Goal: Task Accomplishment & Management: Complete application form

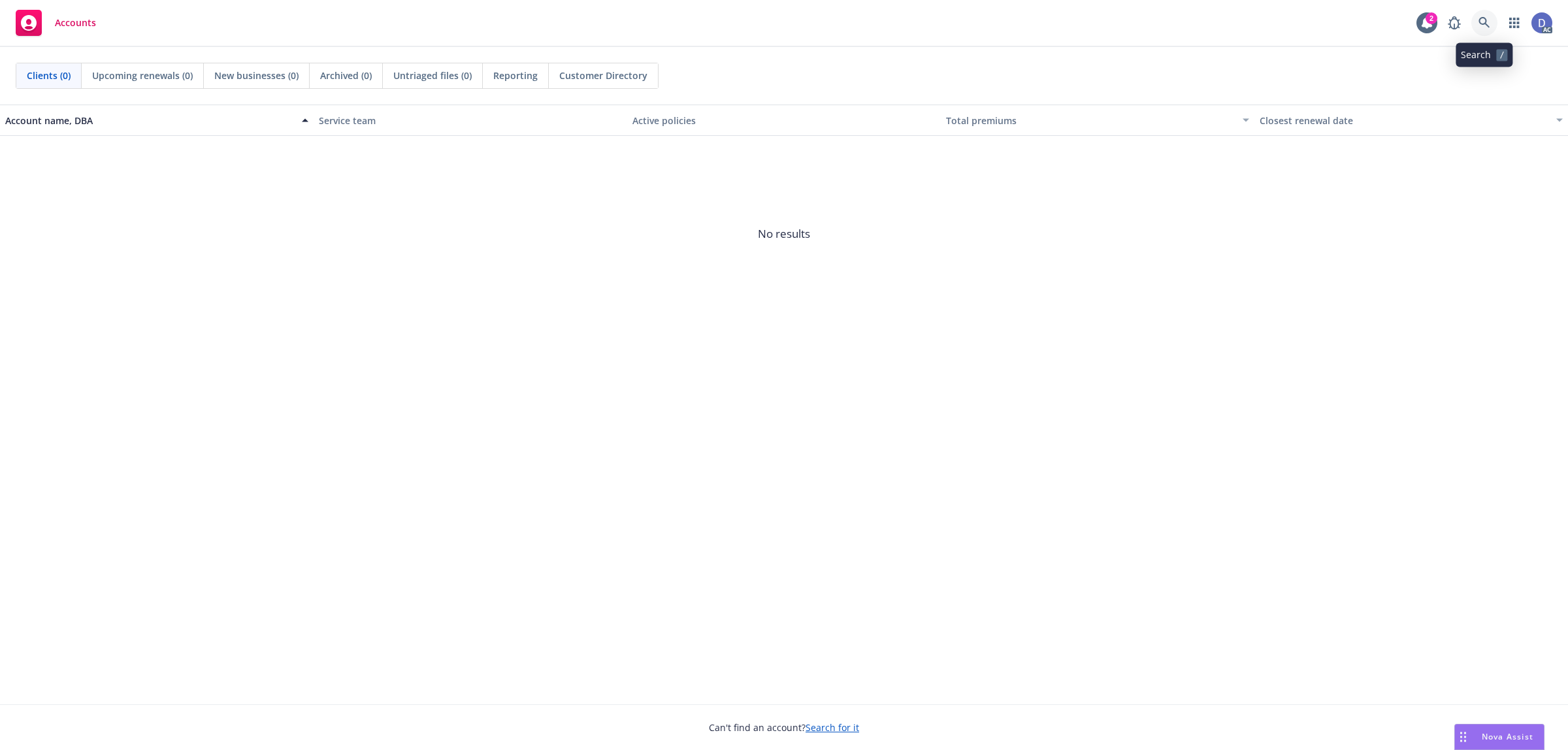
click at [1493, 26] on link at bounding box center [1485, 23] width 26 height 26
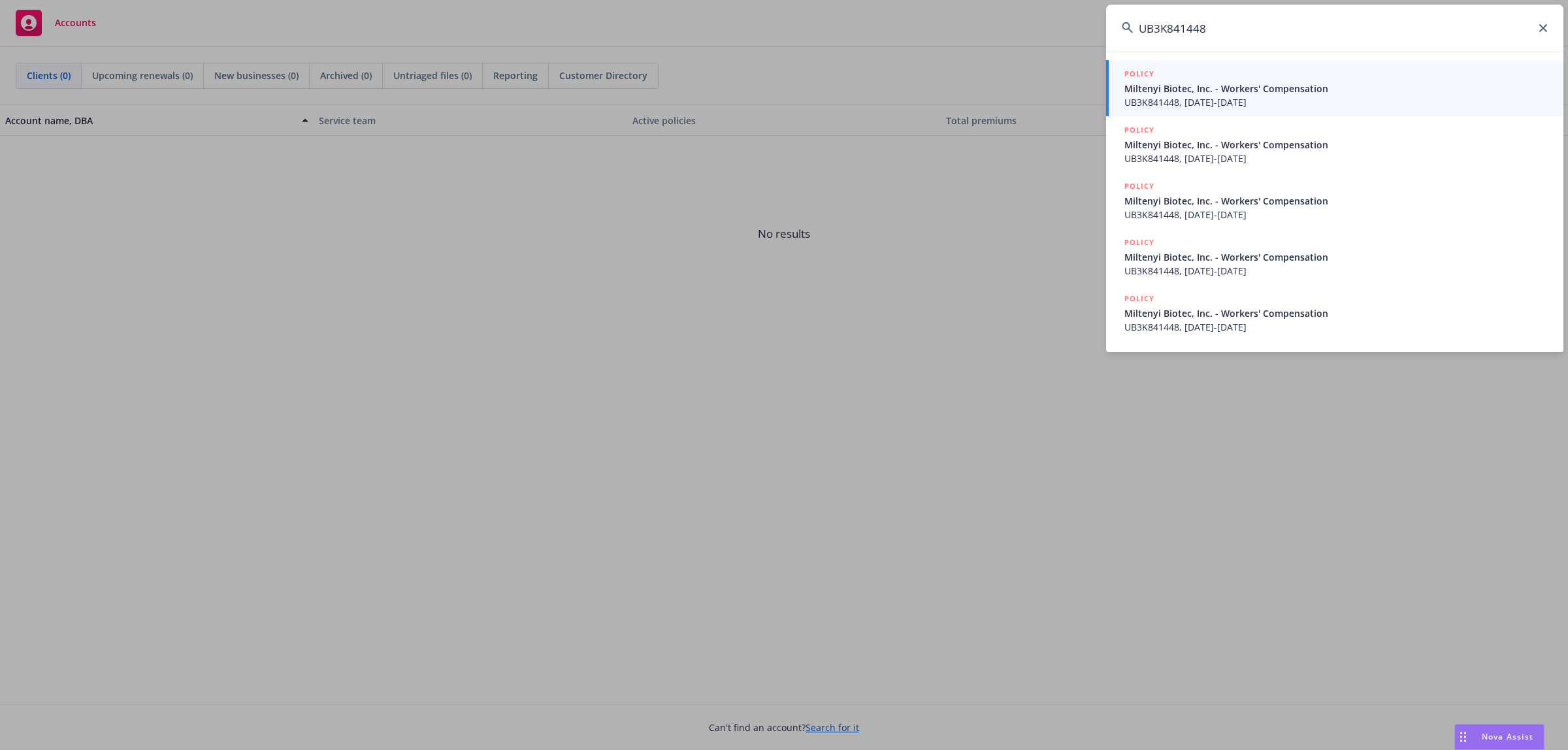
type input "UB3K841448"
click at [1253, 103] on span "UB3K841448, 01/01/2023-01/01/2024" at bounding box center [1335, 103] width 423 height 14
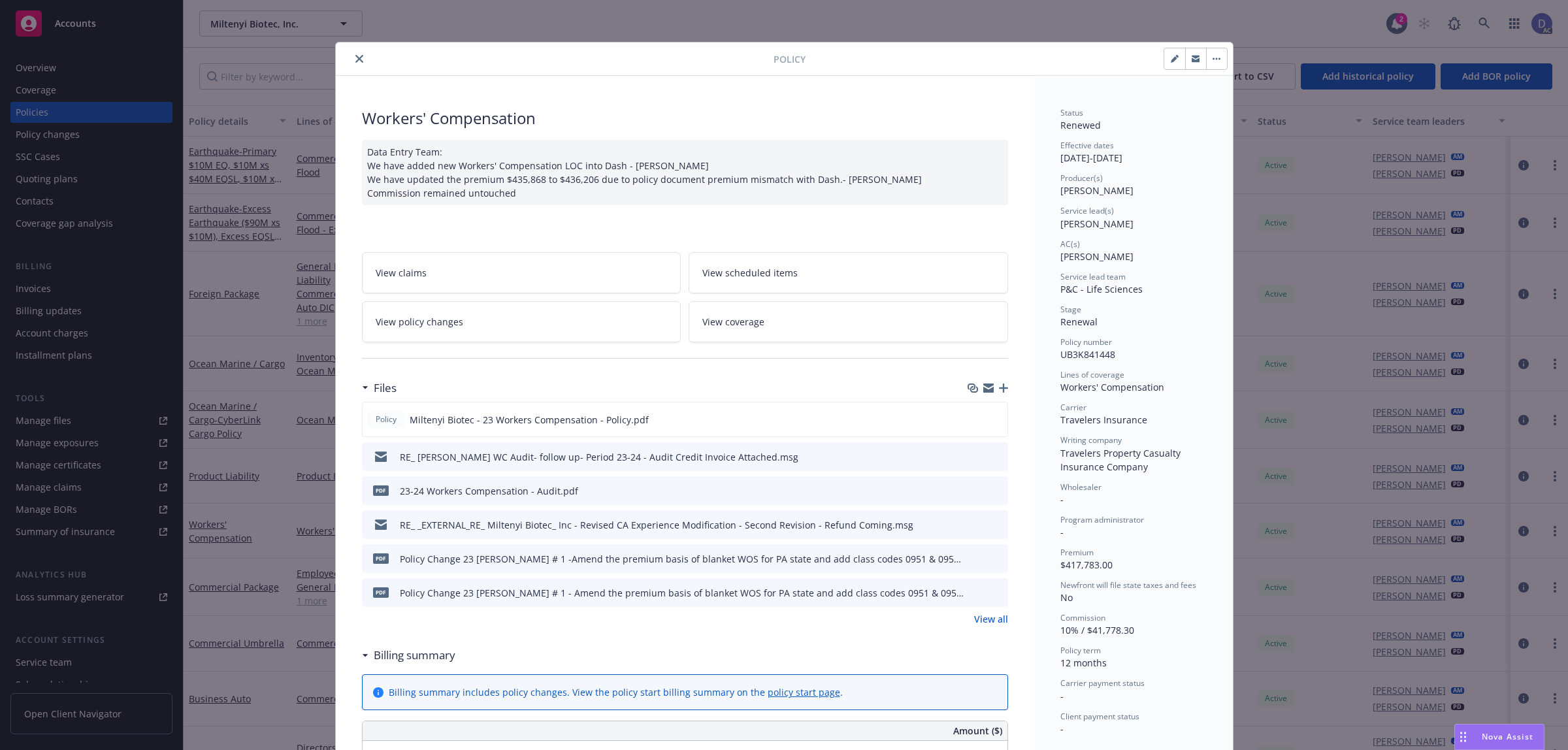
click at [355, 59] on icon "close" at bounding box center [359, 59] width 8 height 8
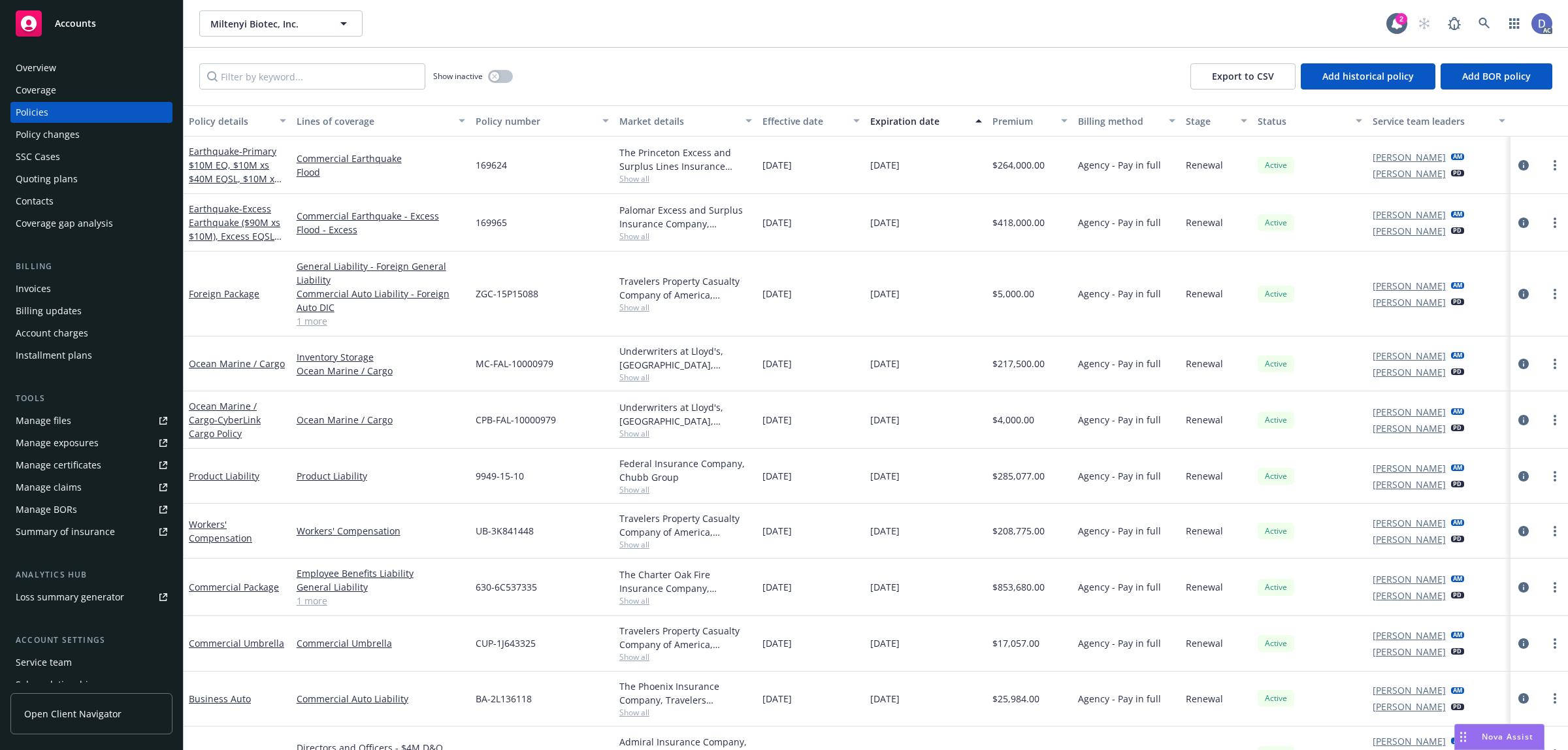
click at [64, 70] on div "Overview" at bounding box center [91, 68] width 152 height 21
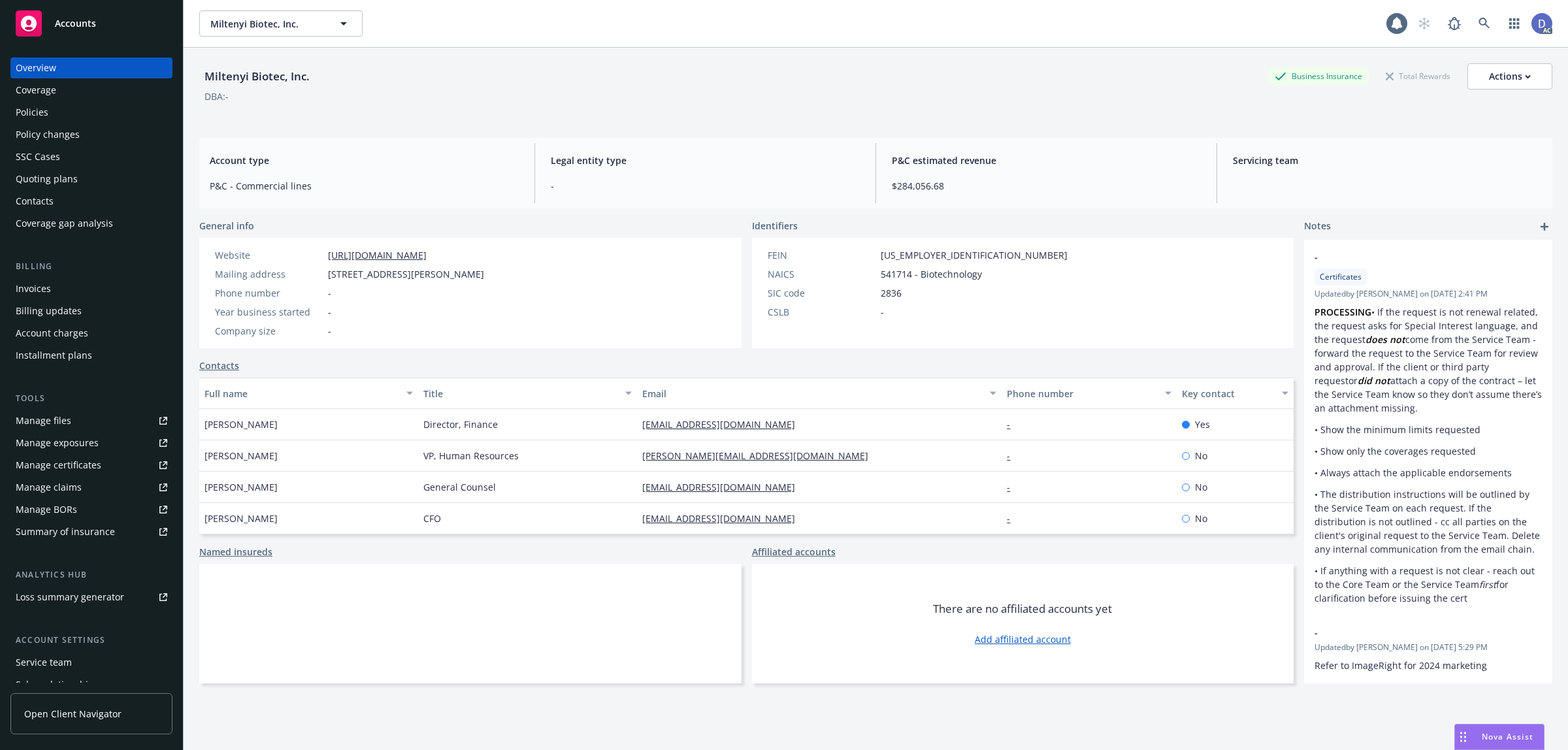
click at [84, 482] on link "Manage claims" at bounding box center [92, 487] width 162 height 21
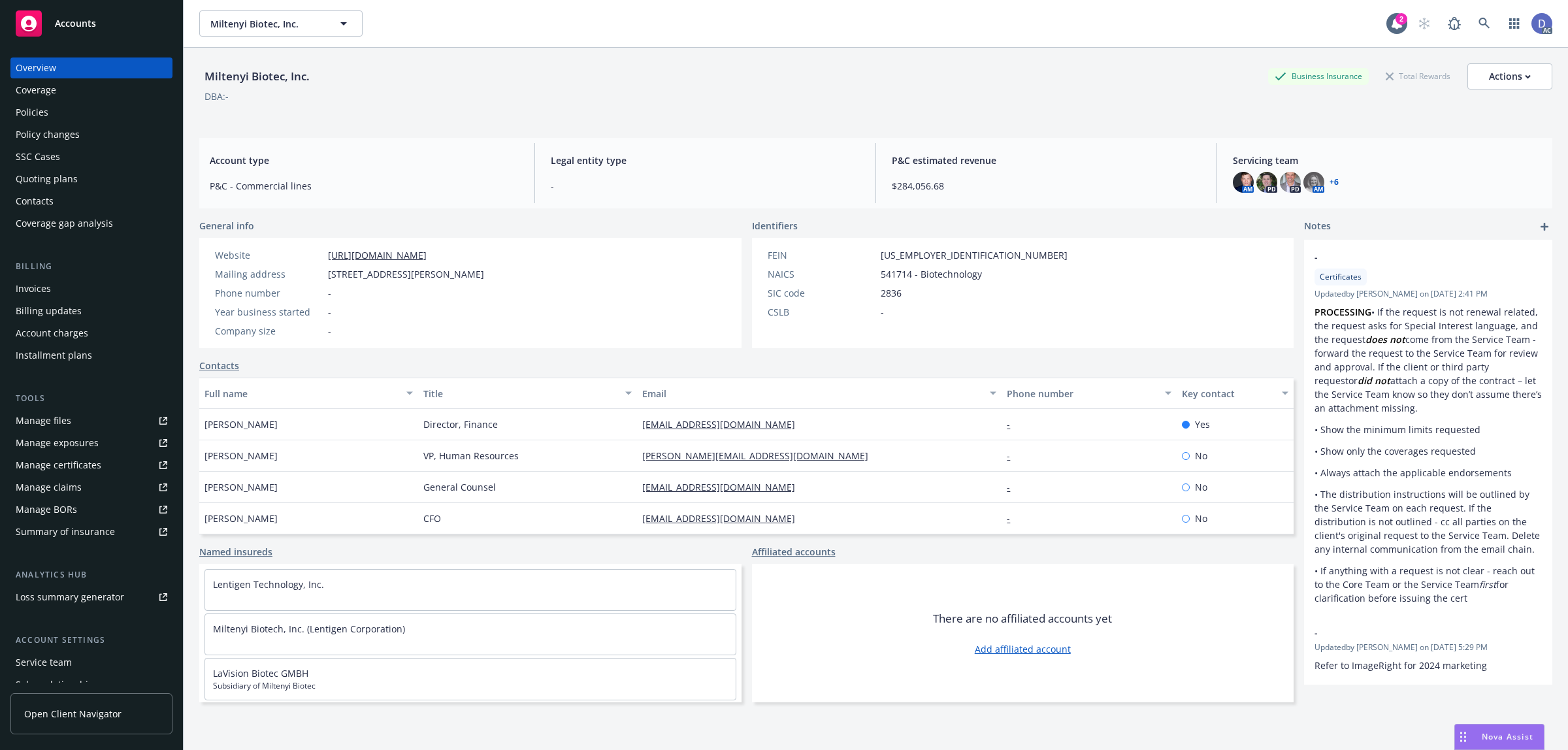
click at [74, 419] on link "Manage files" at bounding box center [92, 421] width 162 height 21
click at [79, 113] on div "Policies" at bounding box center [91, 112] width 152 height 21
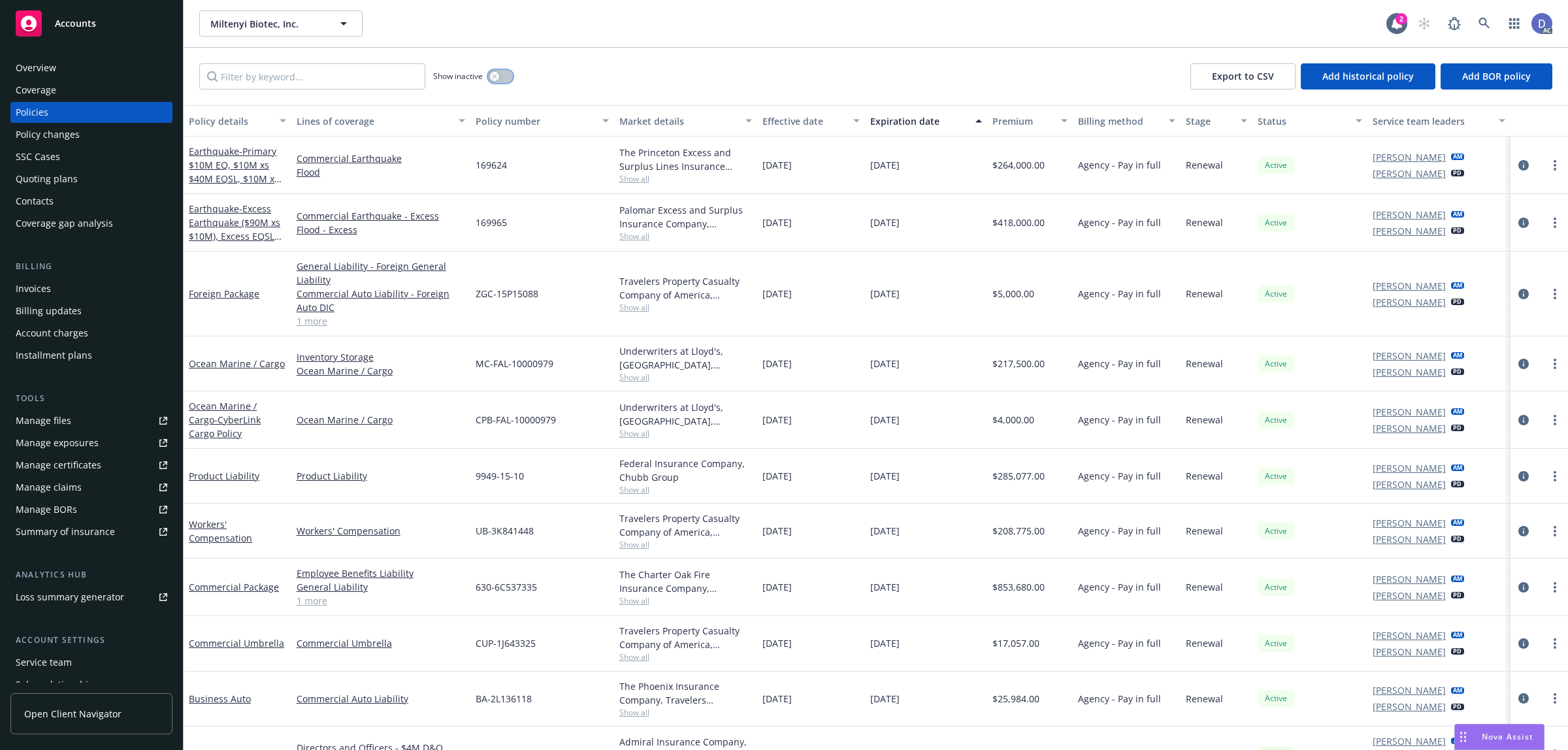
click at [492, 74] on icon "button" at bounding box center [495, 76] width 5 height 5
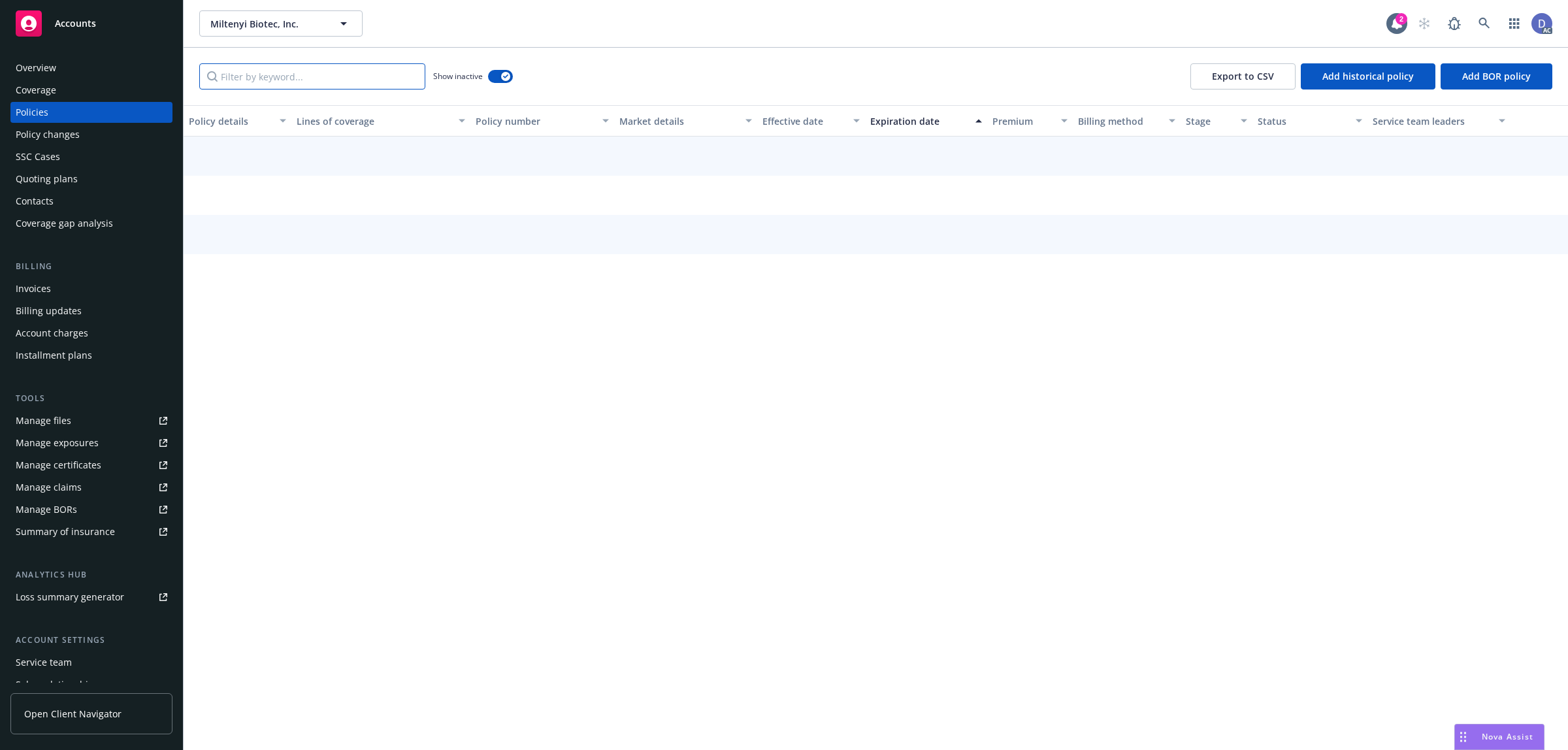
click at [393, 86] on input "Filter by keyword..." at bounding box center [312, 76] width 226 height 26
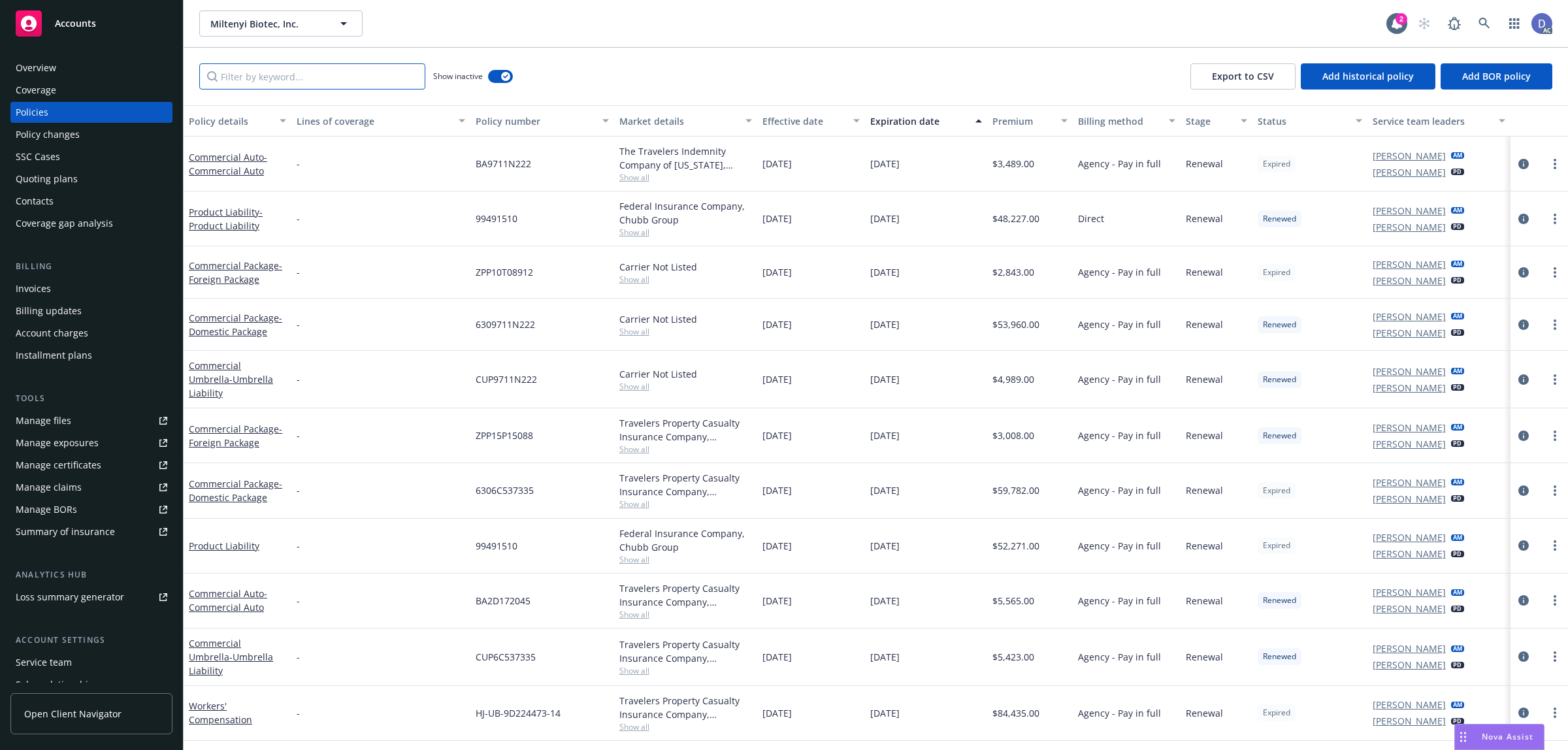
paste input "UB3K841448"
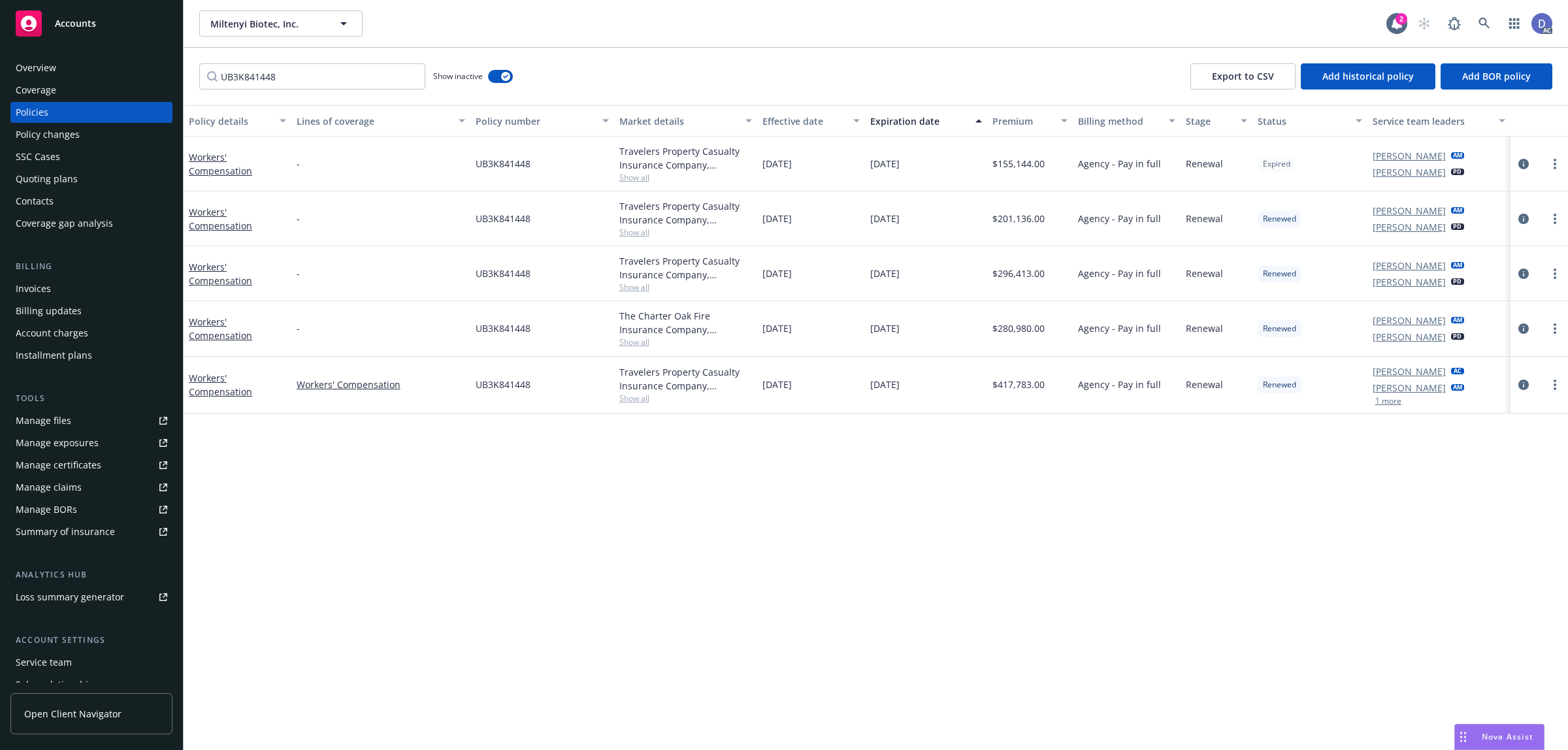
click at [630, 371] on div "Travelers Property Casualty Insurance Company, Travelers Insurance" at bounding box center [686, 379] width 133 height 28
click at [647, 376] on div "Travelers Property Casualty Insurance Company, Travelers Insurance" at bounding box center [686, 379] width 133 height 28
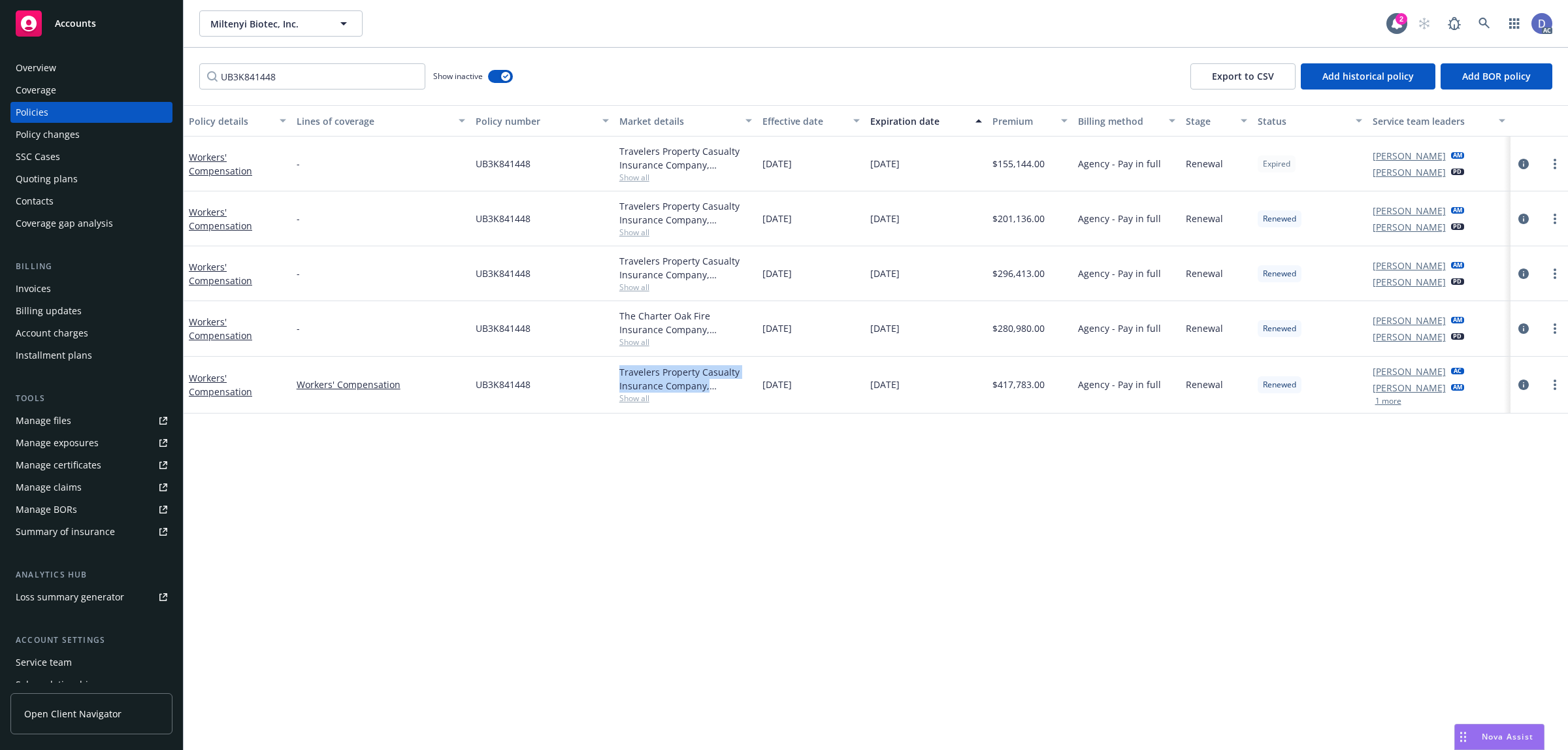
click at [647, 376] on div "Travelers Property Casualty Insurance Company, Travelers Insurance" at bounding box center [686, 379] width 133 height 28
click at [395, 84] on input "UB3K841448" at bounding box center [312, 76] width 226 height 26
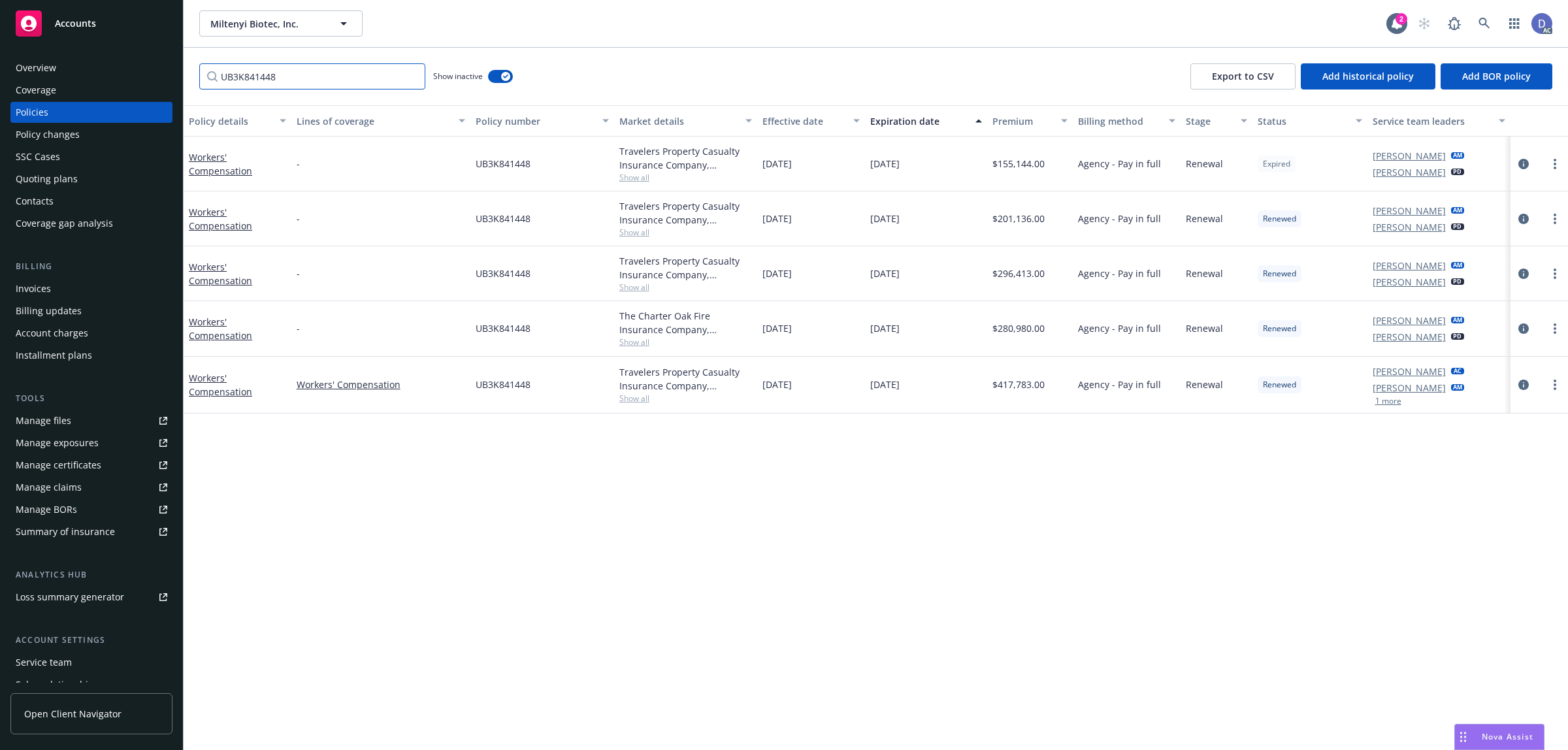
paste input "Travelers"
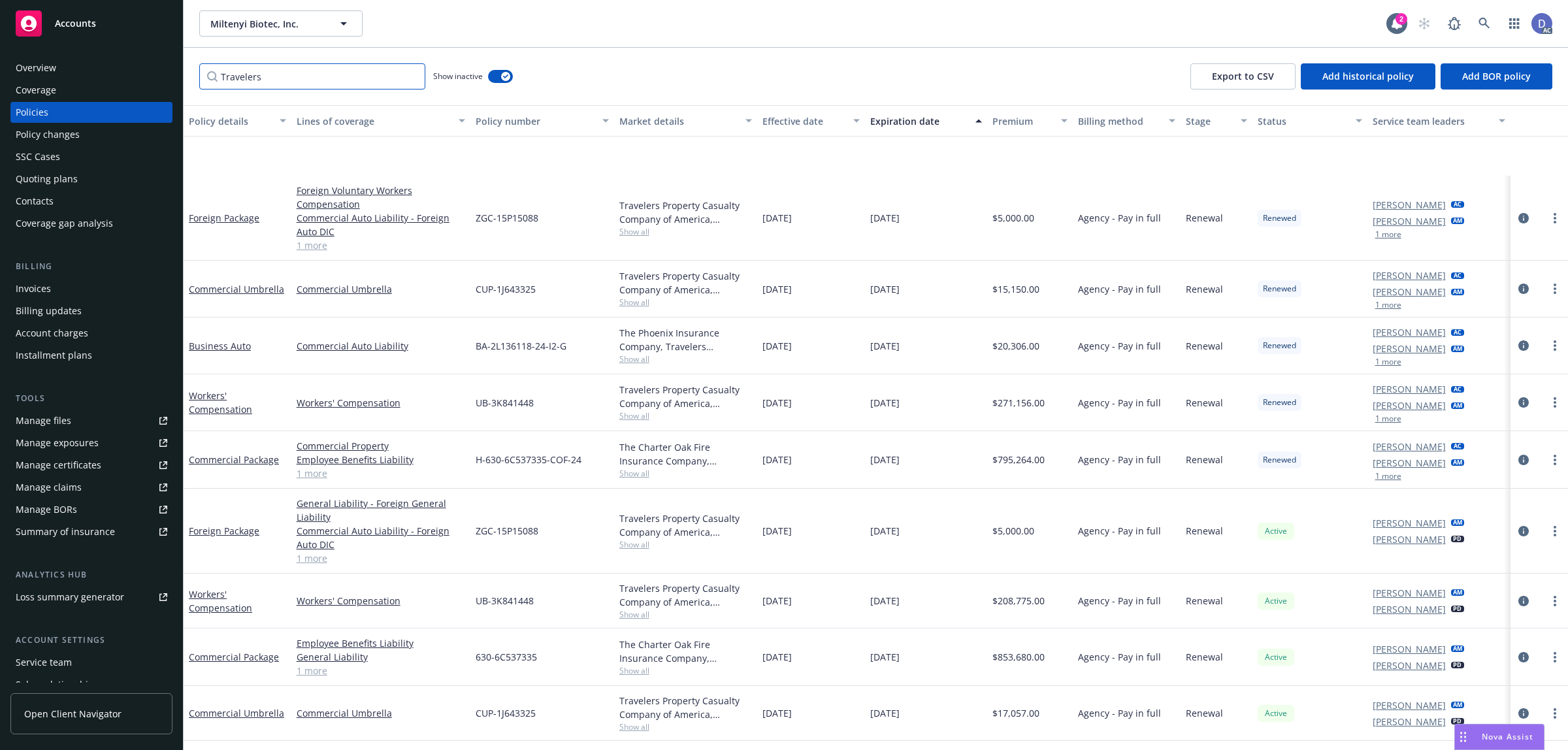
scroll to position [3098, 0]
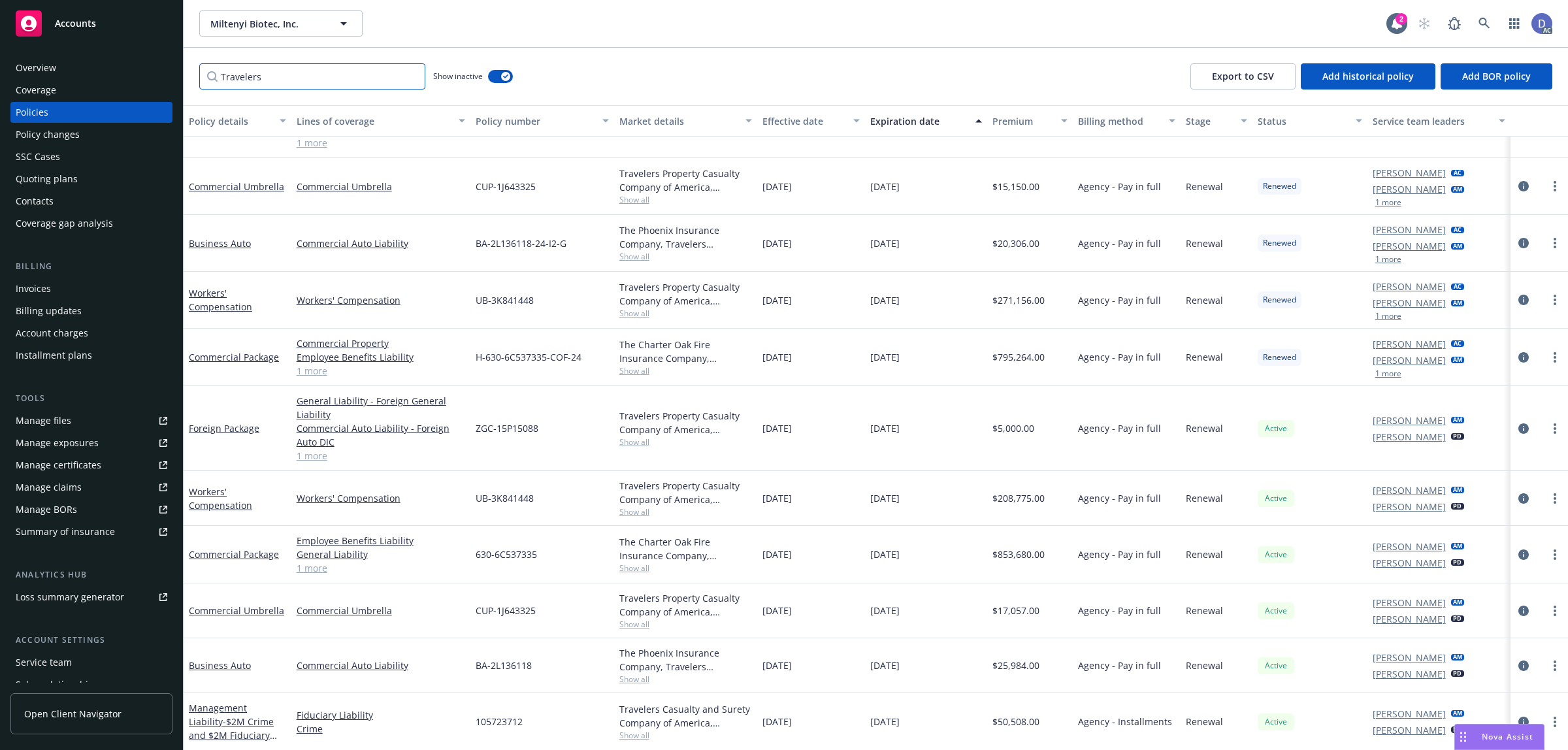
type input "Travelers"
drag, startPoint x: 529, startPoint y: 304, endPoint x: 471, endPoint y: 309, distance: 58.2
click at [471, 309] on div "UB-3K841448" at bounding box center [542, 301] width 144 height 57
copy span "UB-3K841448"
click at [79, 66] on div "Overview" at bounding box center [91, 68] width 152 height 21
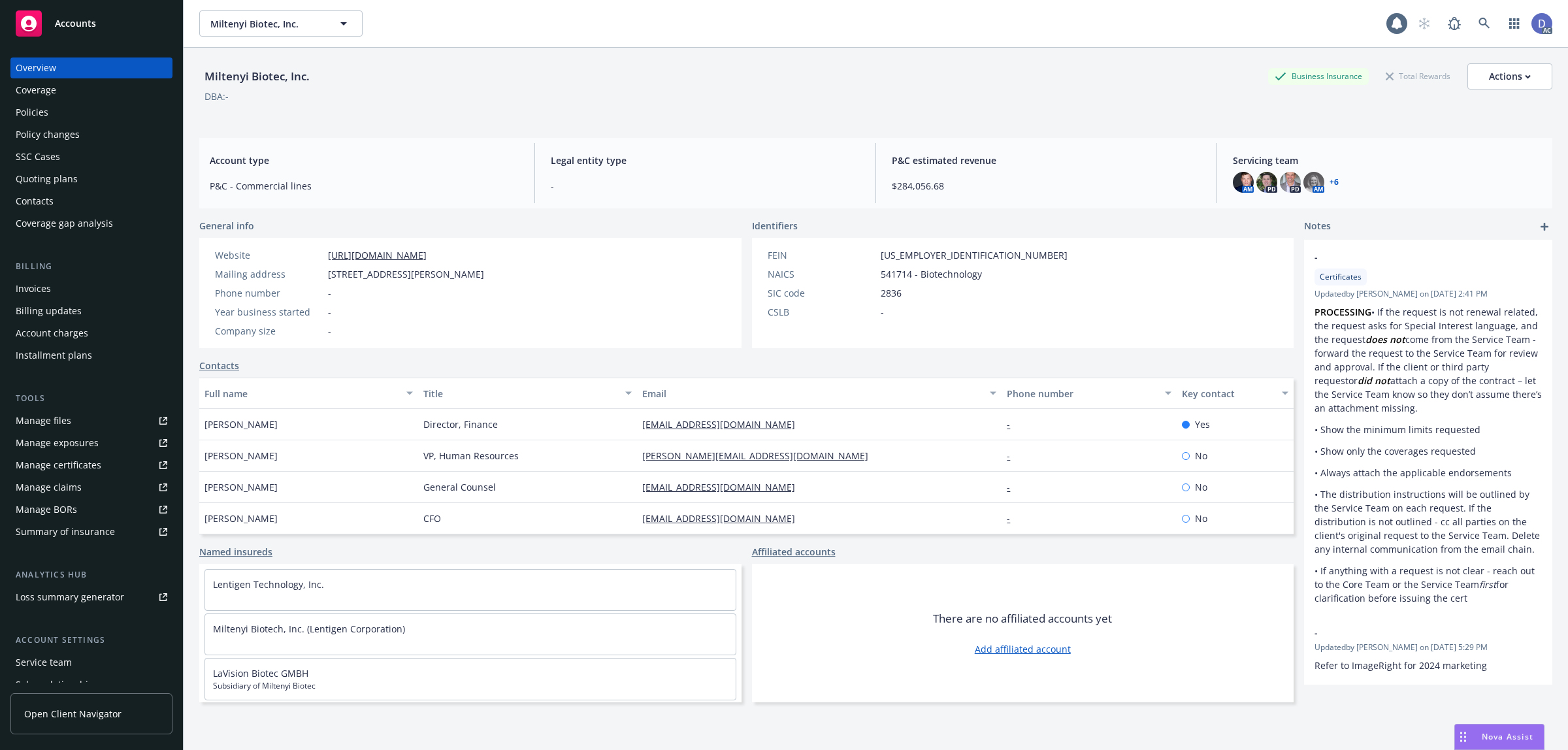
click at [305, 79] on div "Miltenyi Biotec, Inc." at bounding box center [257, 76] width 116 height 17
copy div "Miltenyi Biotec, Inc."
drag, startPoint x: 307, startPoint y: 79, endPoint x: 209, endPoint y: 76, distance: 98.0
click at [209, 76] on div "Miltenyi Biotec, Inc." at bounding box center [257, 76] width 116 height 17
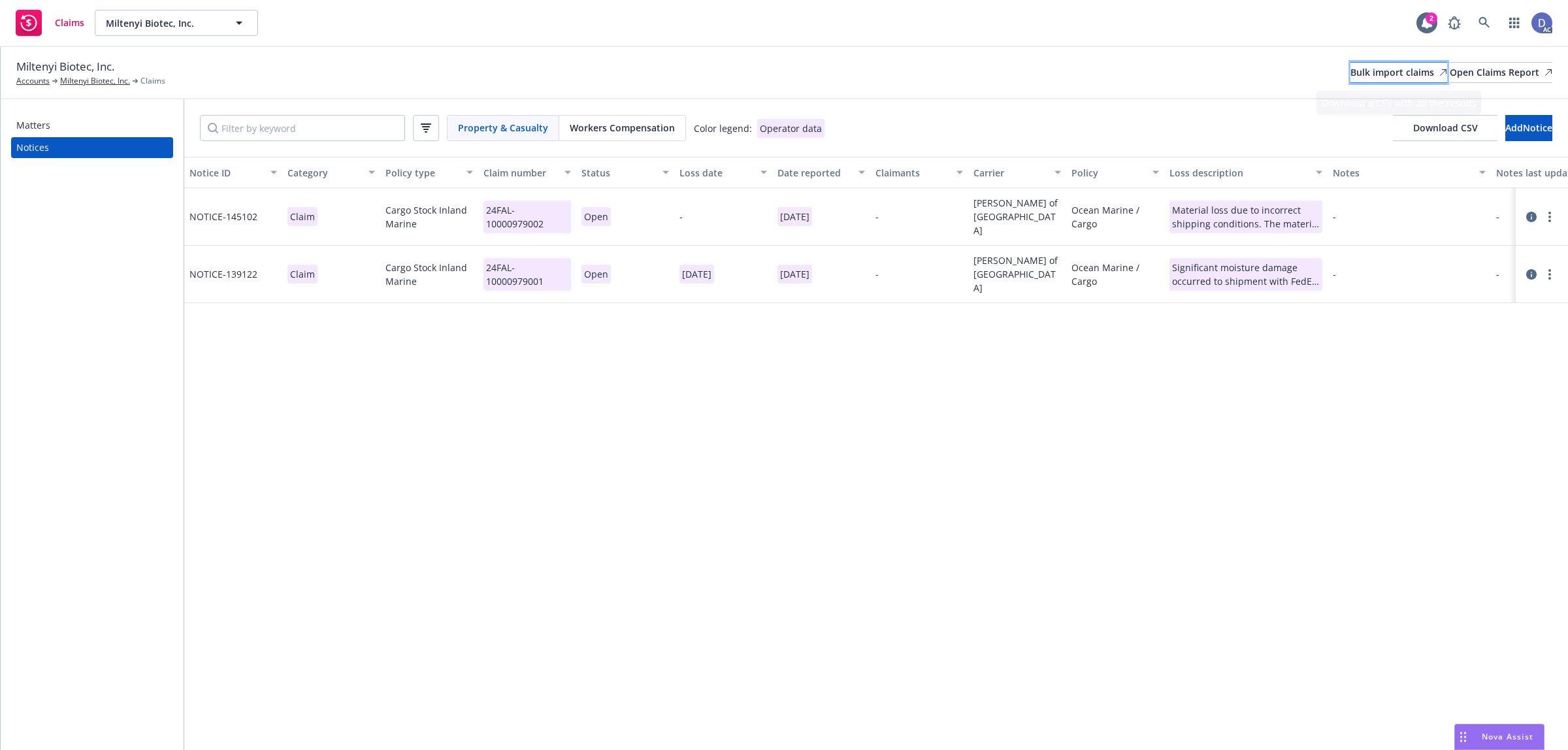
click at [1355, 79] on div "Bulk import claims" at bounding box center [1398, 72] width 96 height 19
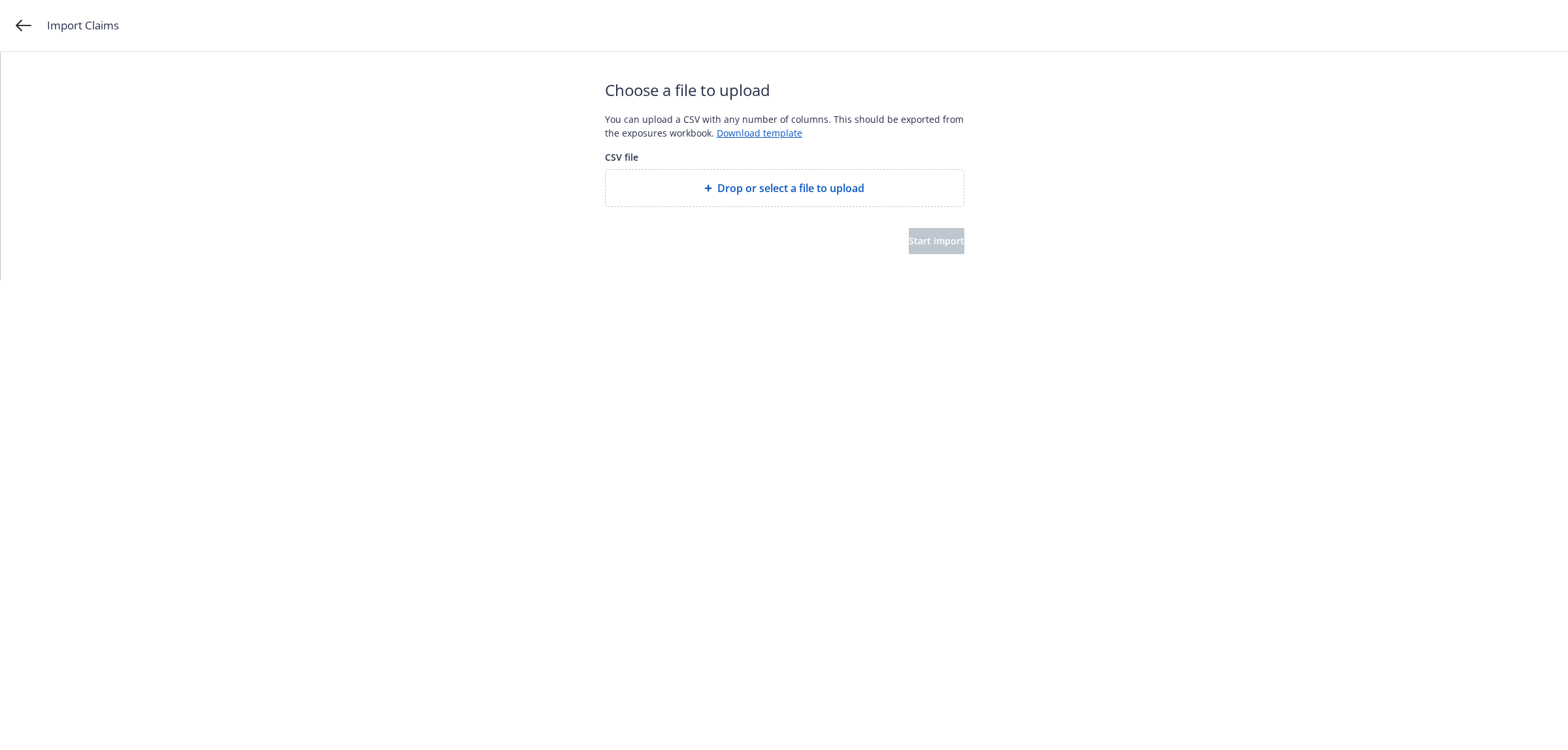
click at [787, 165] on div at bounding box center [784, 166] width 359 height 5
click at [784, 172] on div "Drop or select a file to upload" at bounding box center [784, 187] width 358 height 36
click at [926, 244] on span "Start import" at bounding box center [937, 240] width 55 height 12
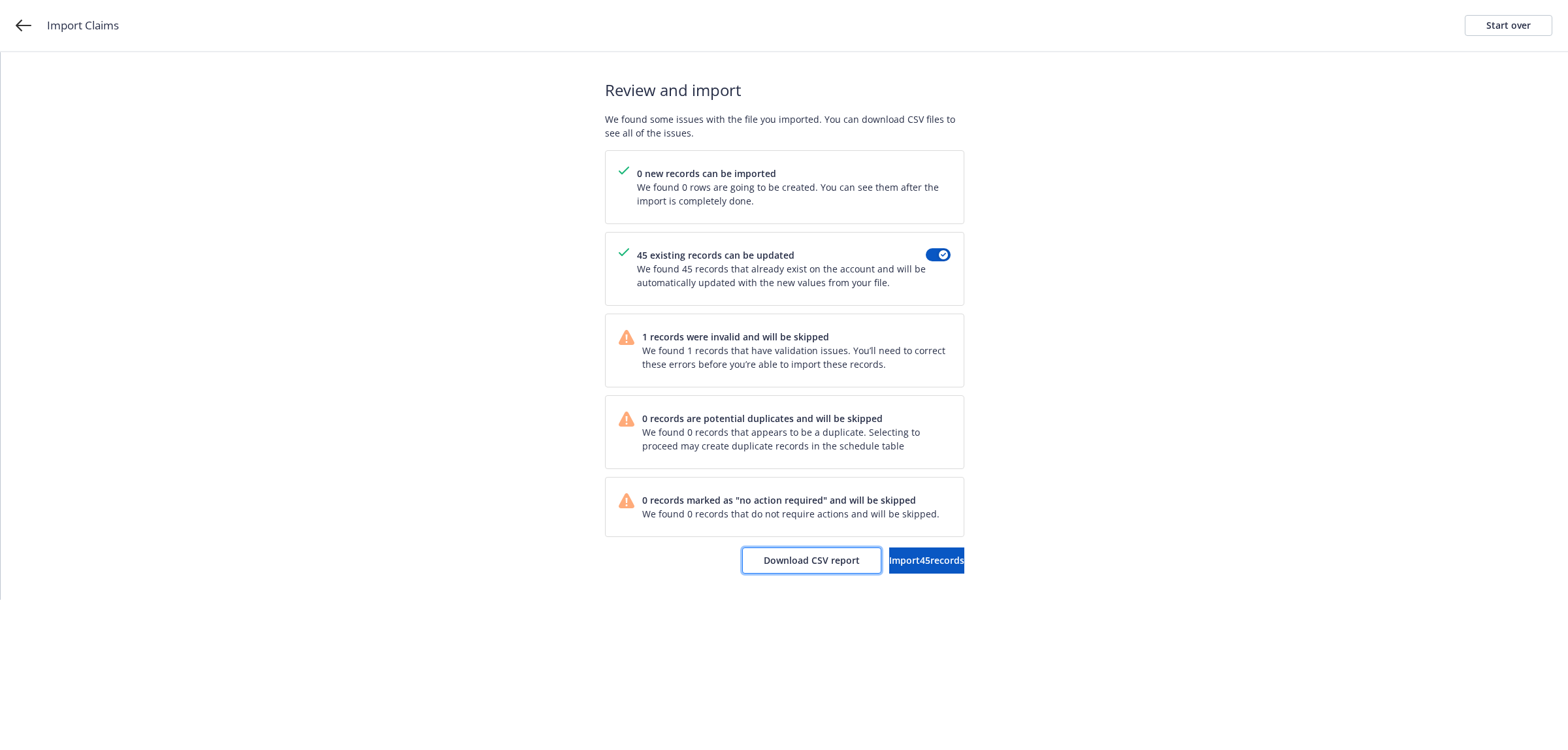
click at [782, 570] on button "Download CSV report" at bounding box center [811, 561] width 139 height 26
click at [1527, 26] on div "Start over" at bounding box center [1509, 25] width 45 height 19
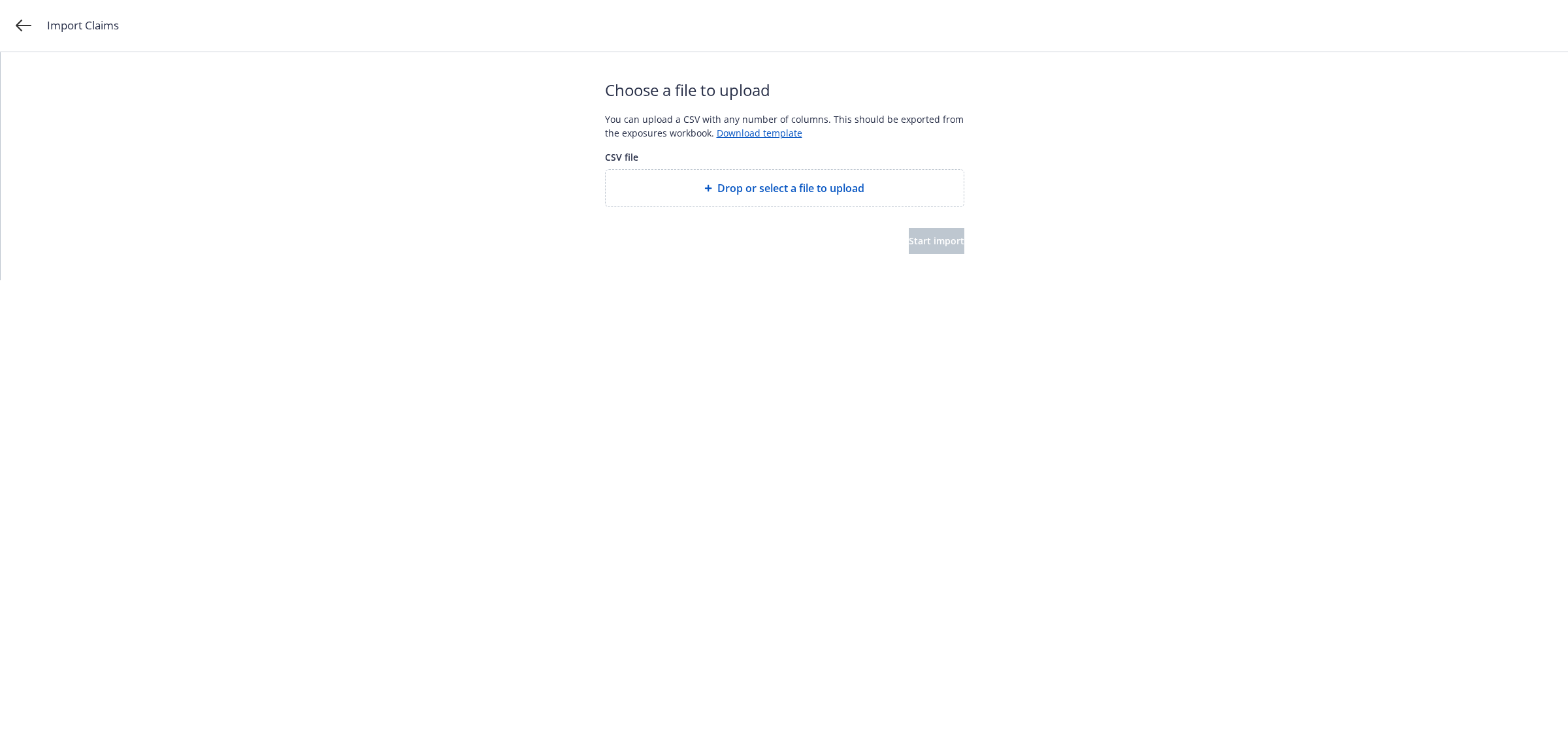
click at [746, 172] on div "Drop or select a file to upload" at bounding box center [784, 187] width 358 height 36
click at [949, 249] on button "Start import" at bounding box center [937, 241] width 55 height 26
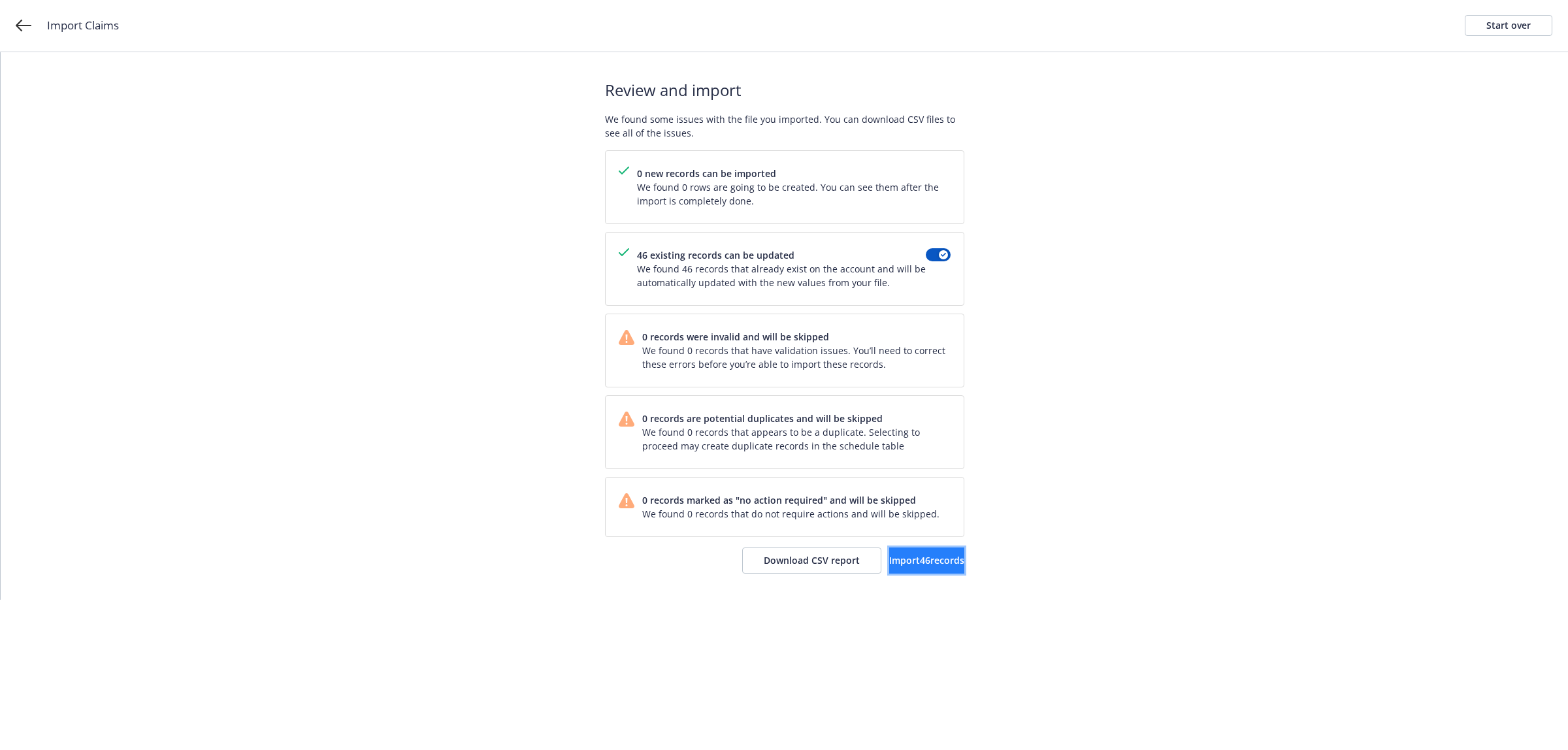
click at [889, 569] on button "Import 46 records" at bounding box center [927, 561] width 76 height 26
click at [902, 565] on span "View accounts" at bounding box center [911, 560] width 64 height 12
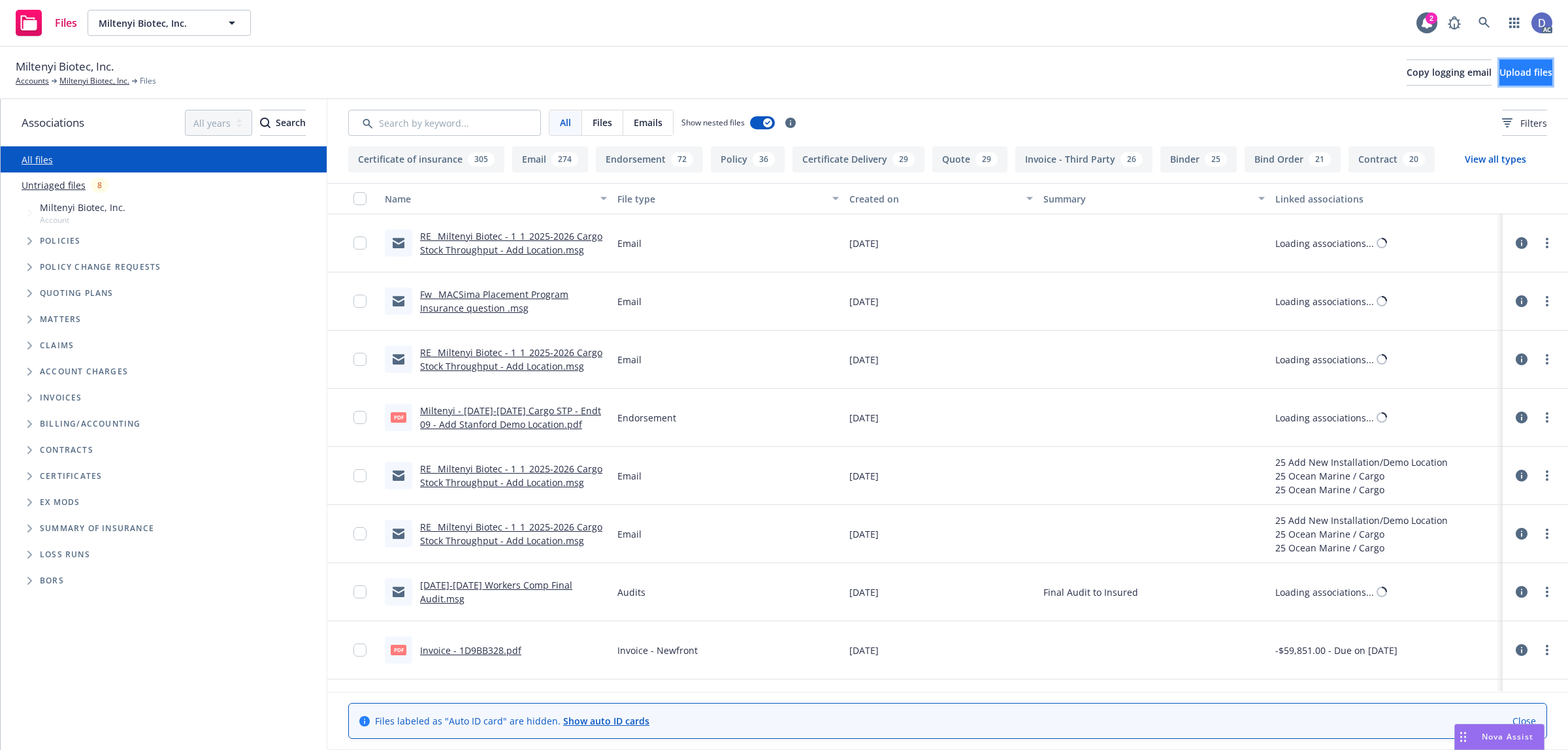
click at [1499, 63] on button "Upload files" at bounding box center [1526, 72] width 53 height 26
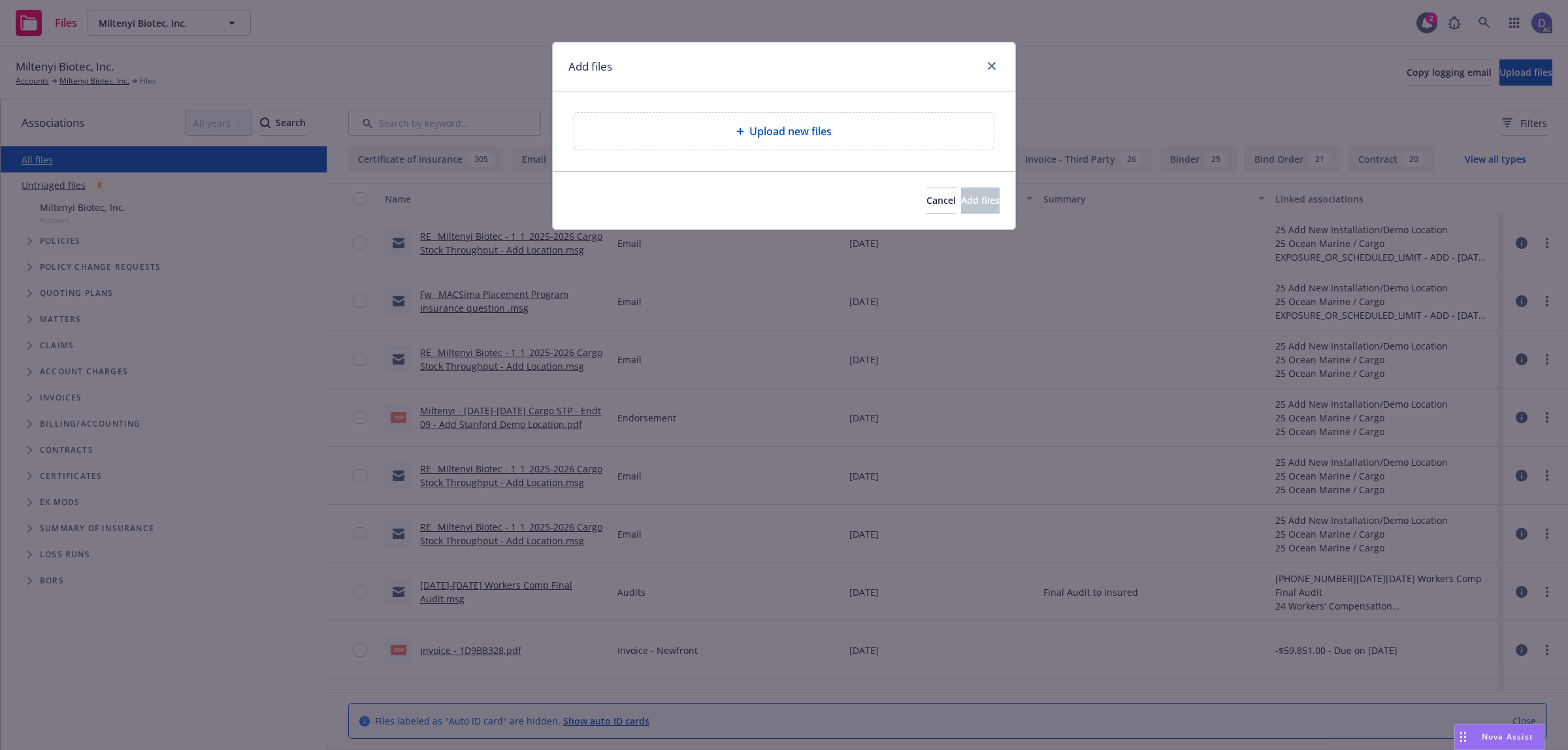
click at [693, 118] on div "Upload new files" at bounding box center [784, 131] width 419 height 36
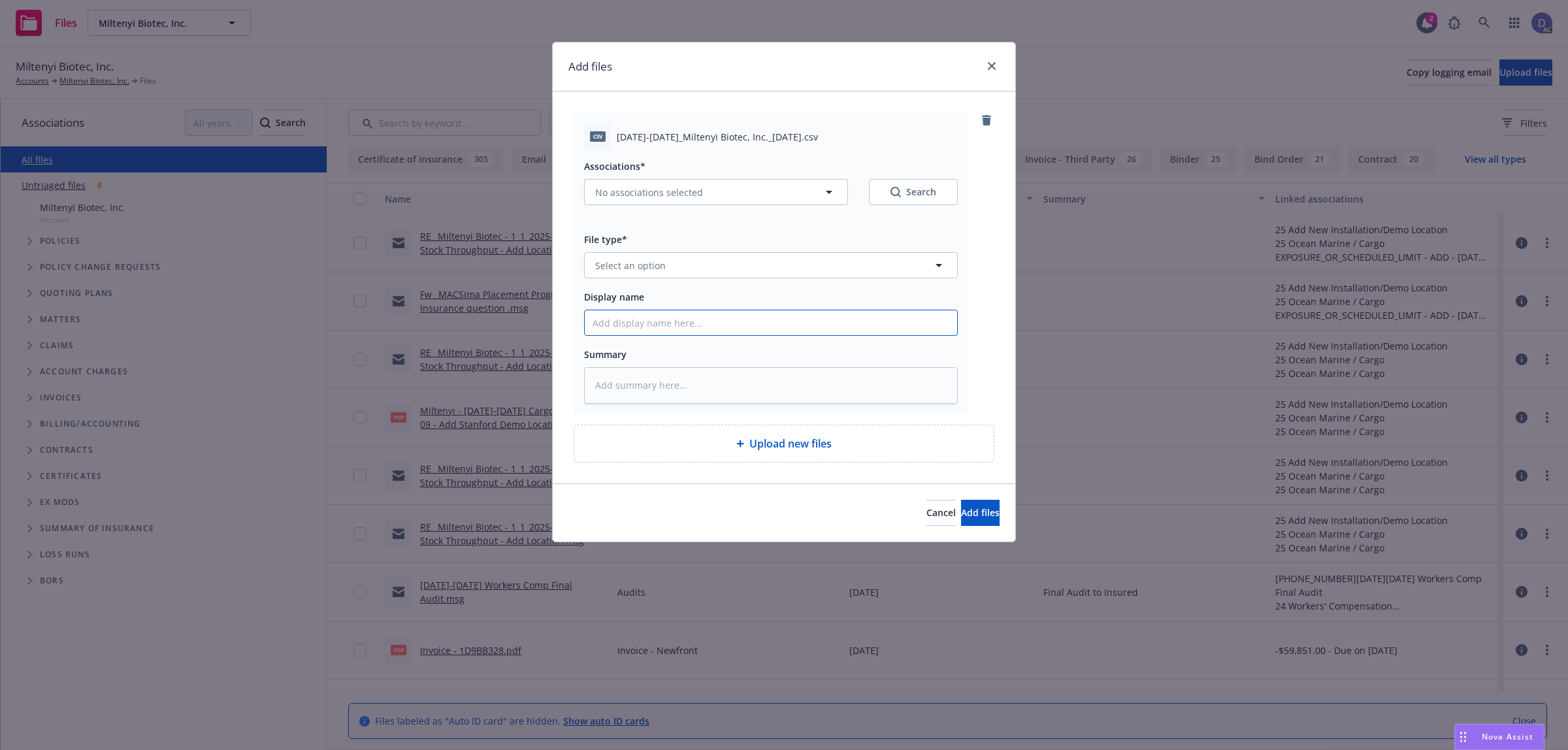
click at [818, 331] on input "Display name" at bounding box center [771, 323] width 372 height 25
paste input "2019-2025_Miltenyi Biotec, Inc._10-3-2024"
type input "2019-2025_Miltenyi Biotec, Inc._10-3-2024"
type textarea "x"
type input "2019-2025_Miltenyi Biotec, Inc._10-3-2024"
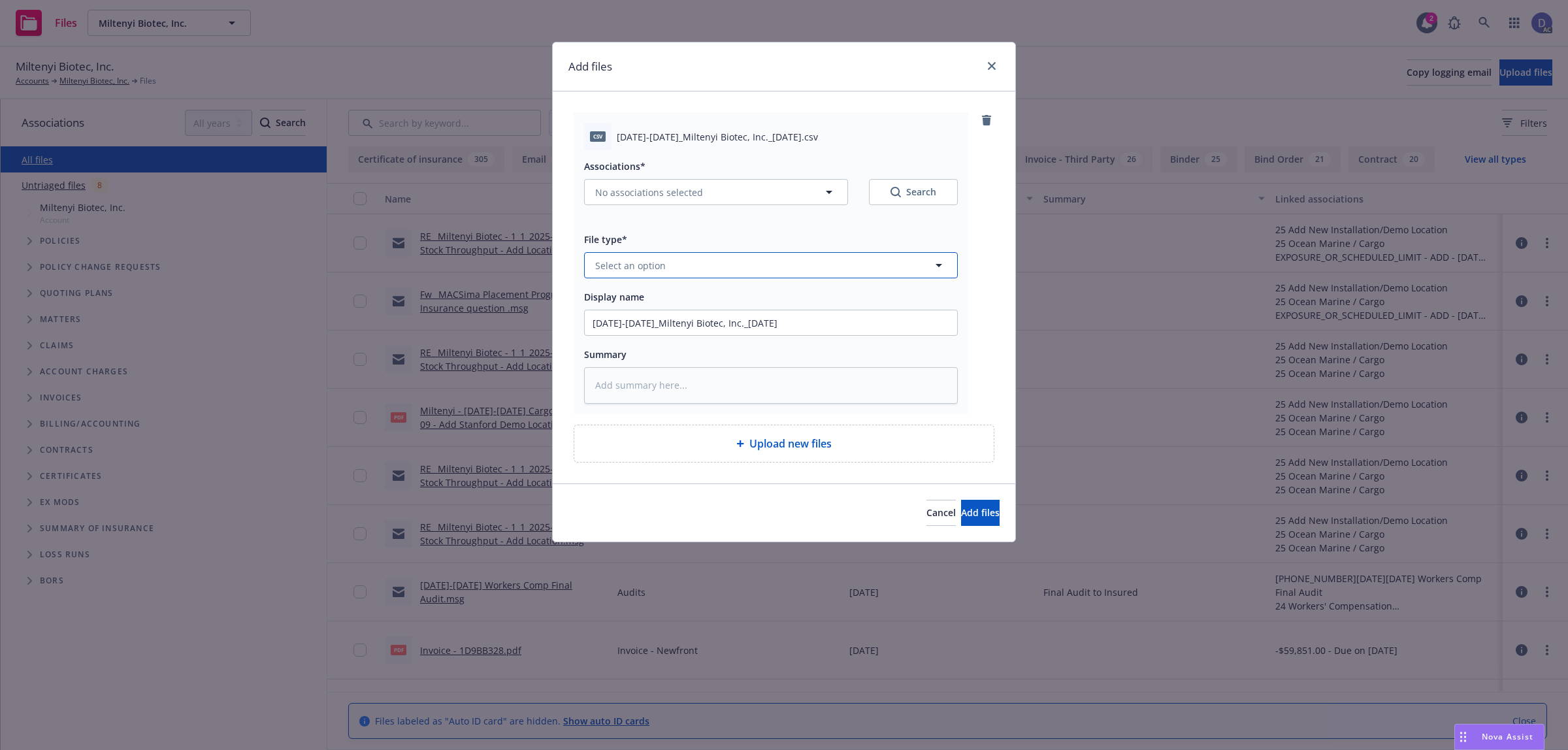
click at [857, 276] on button "Select an option" at bounding box center [771, 265] width 374 height 26
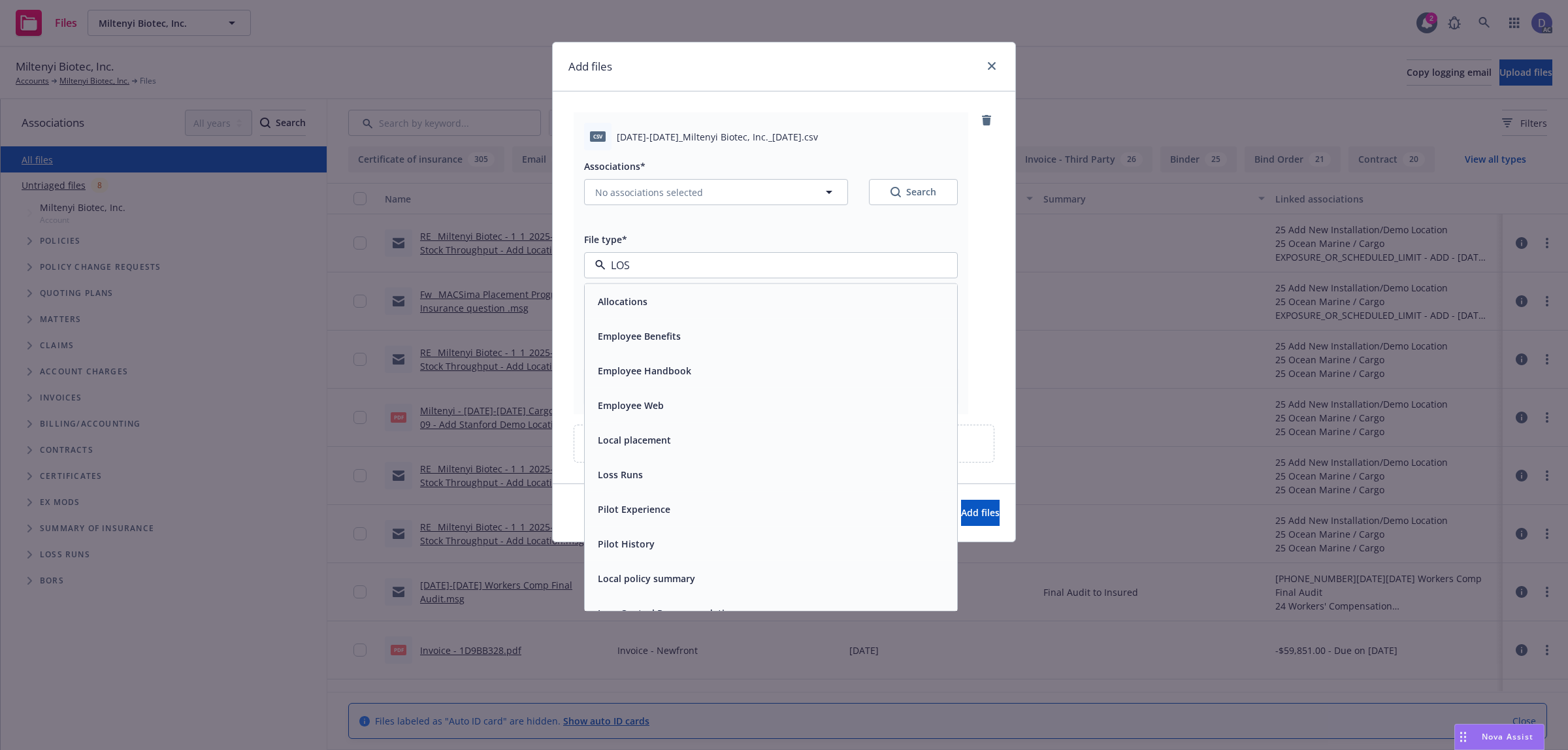
type input "LOSS"
click at [837, 296] on div "Loss Runs" at bounding box center [771, 301] width 357 height 19
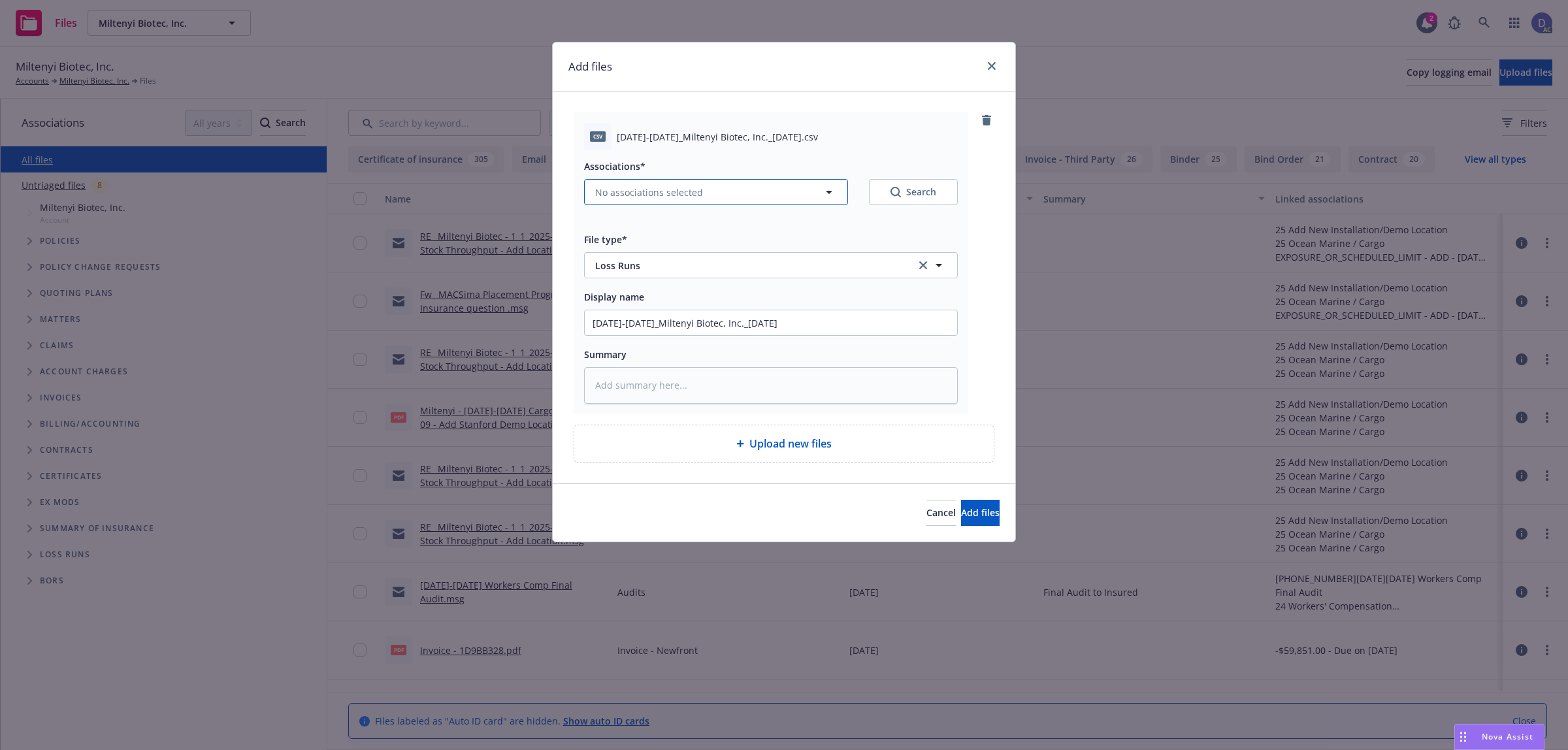
click at [658, 194] on span "No associations selected" at bounding box center [649, 193] width 108 height 14
type textarea "x"
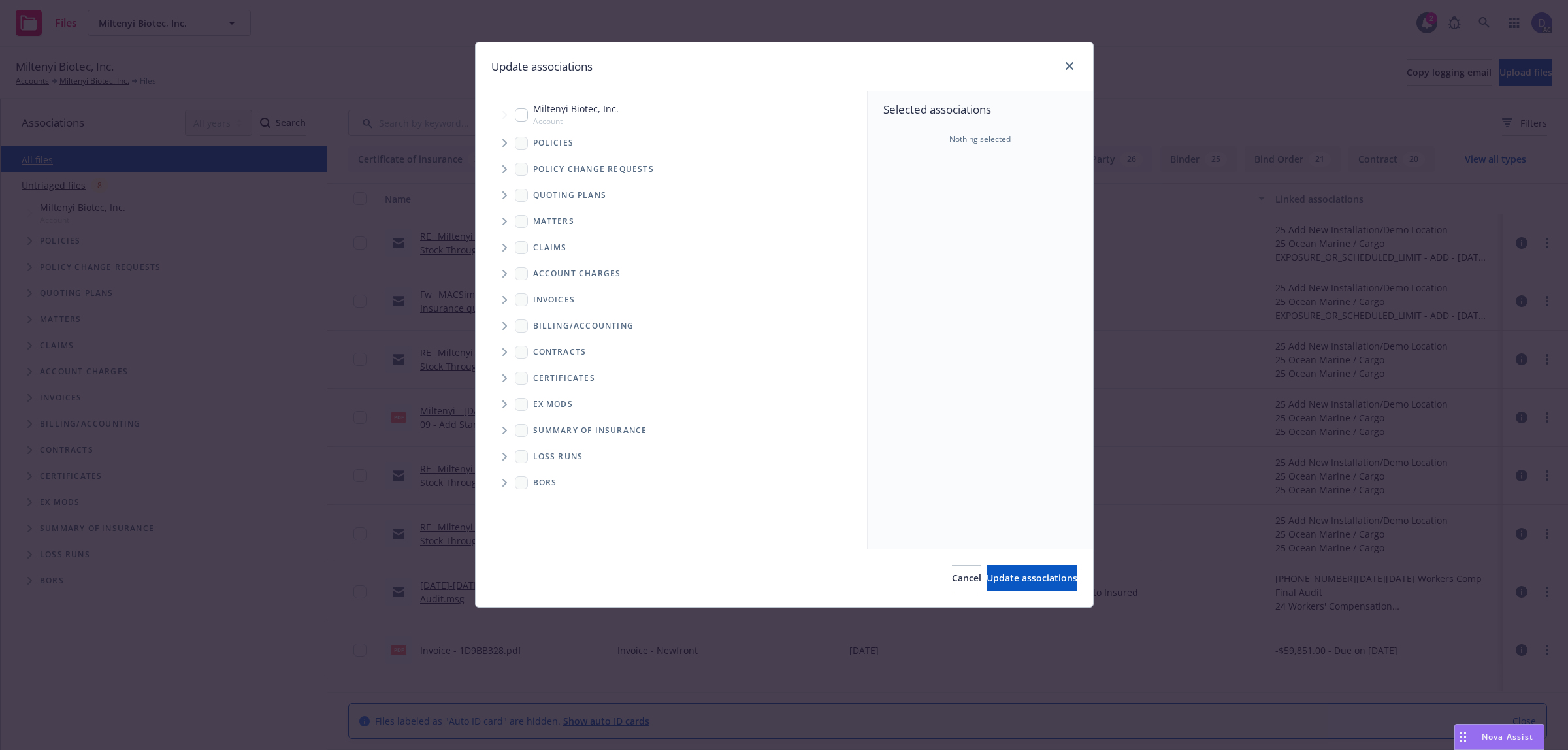
click at [505, 146] on icon "Tree Example" at bounding box center [505, 143] width 5 height 8
click at [890, 159] on div "Selected associations Nothing selected" at bounding box center [980, 321] width 226 height 458
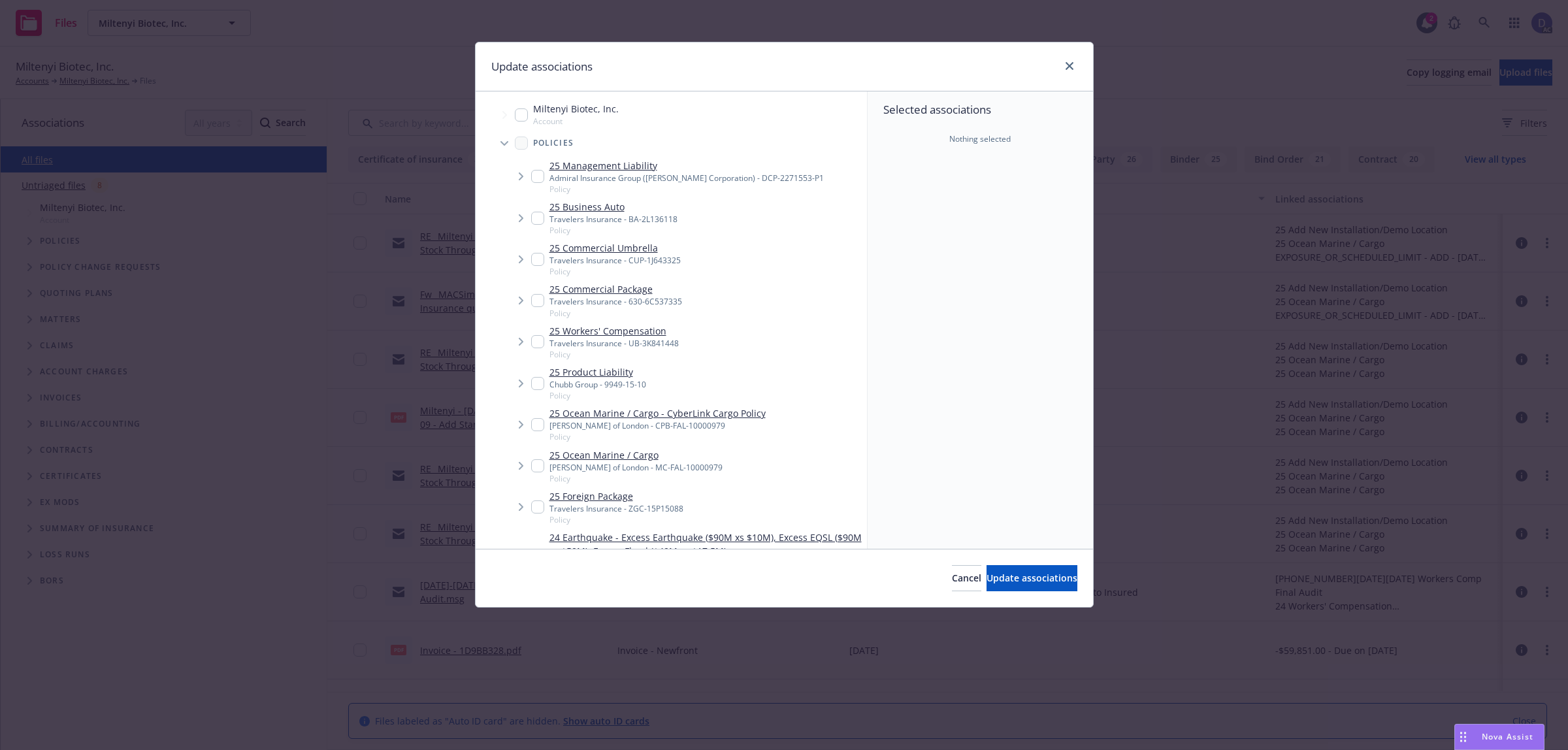
click at [602, 340] on div "Travelers Insurance - UB-3K841448" at bounding box center [614, 343] width 129 height 11
checkbox input "true"
click at [986, 583] on span "Update associations" at bounding box center [1032, 578] width 91 height 12
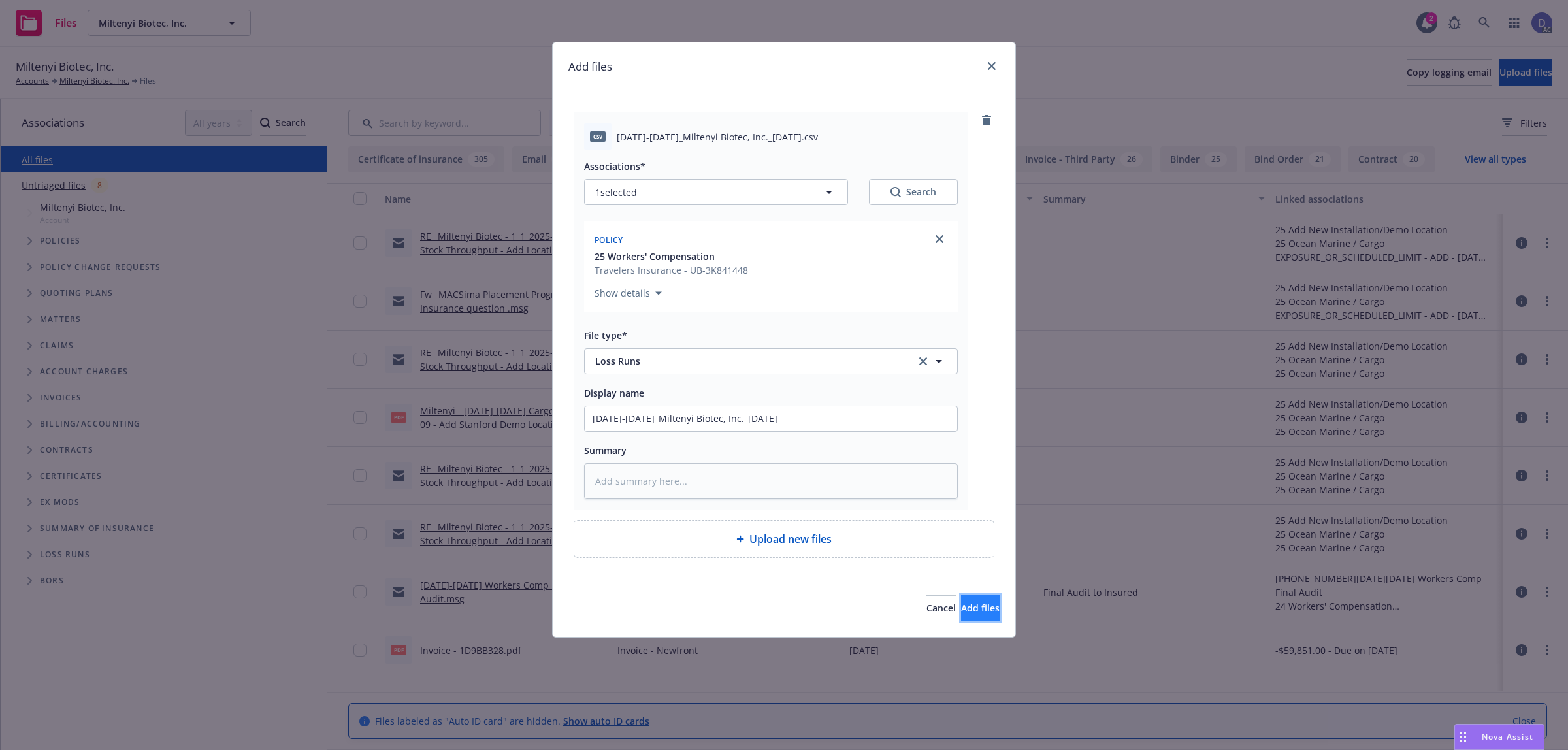
click at [961, 604] on span "Add files" at bounding box center [980, 608] width 39 height 12
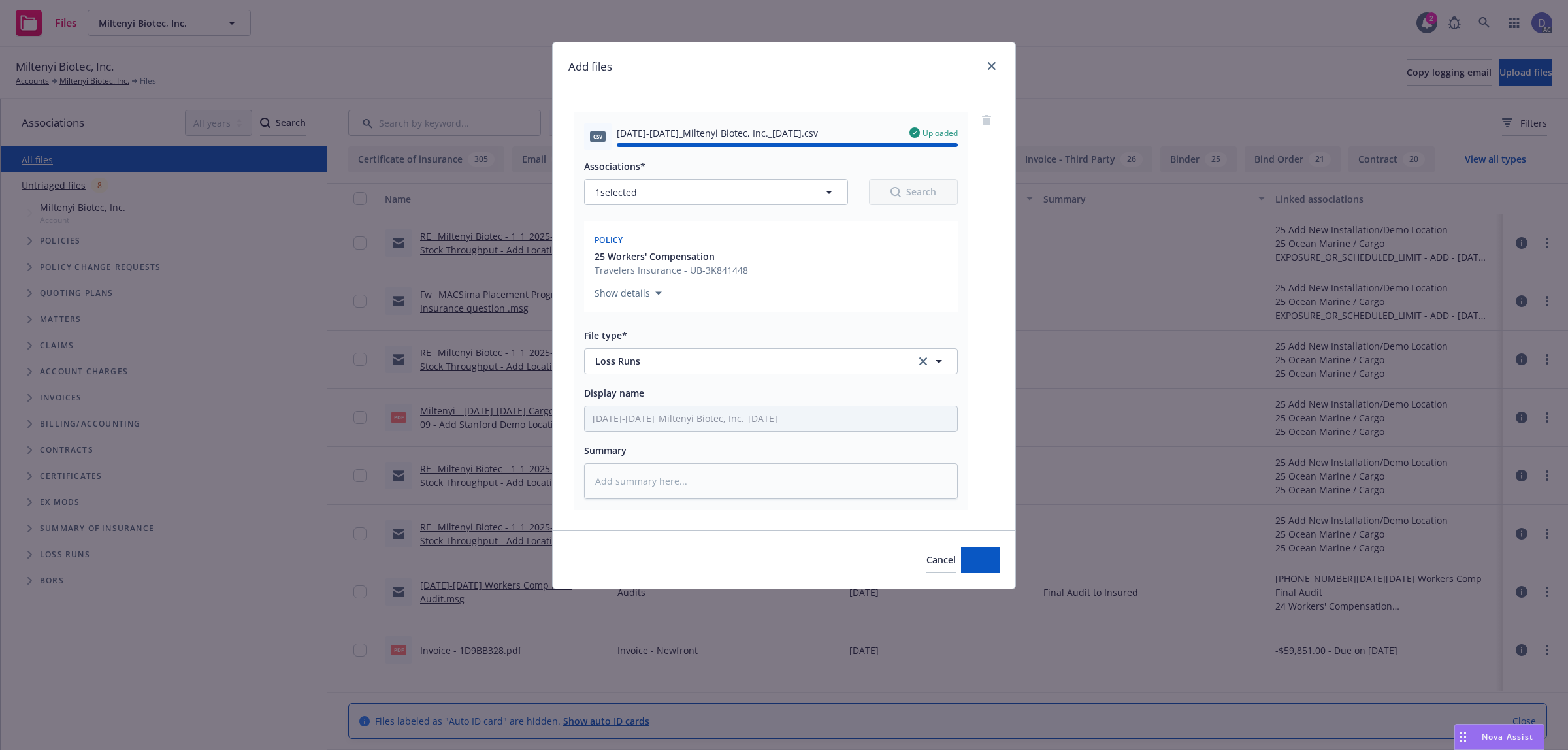
type textarea "x"
